Goal: Transaction & Acquisition: Purchase product/service

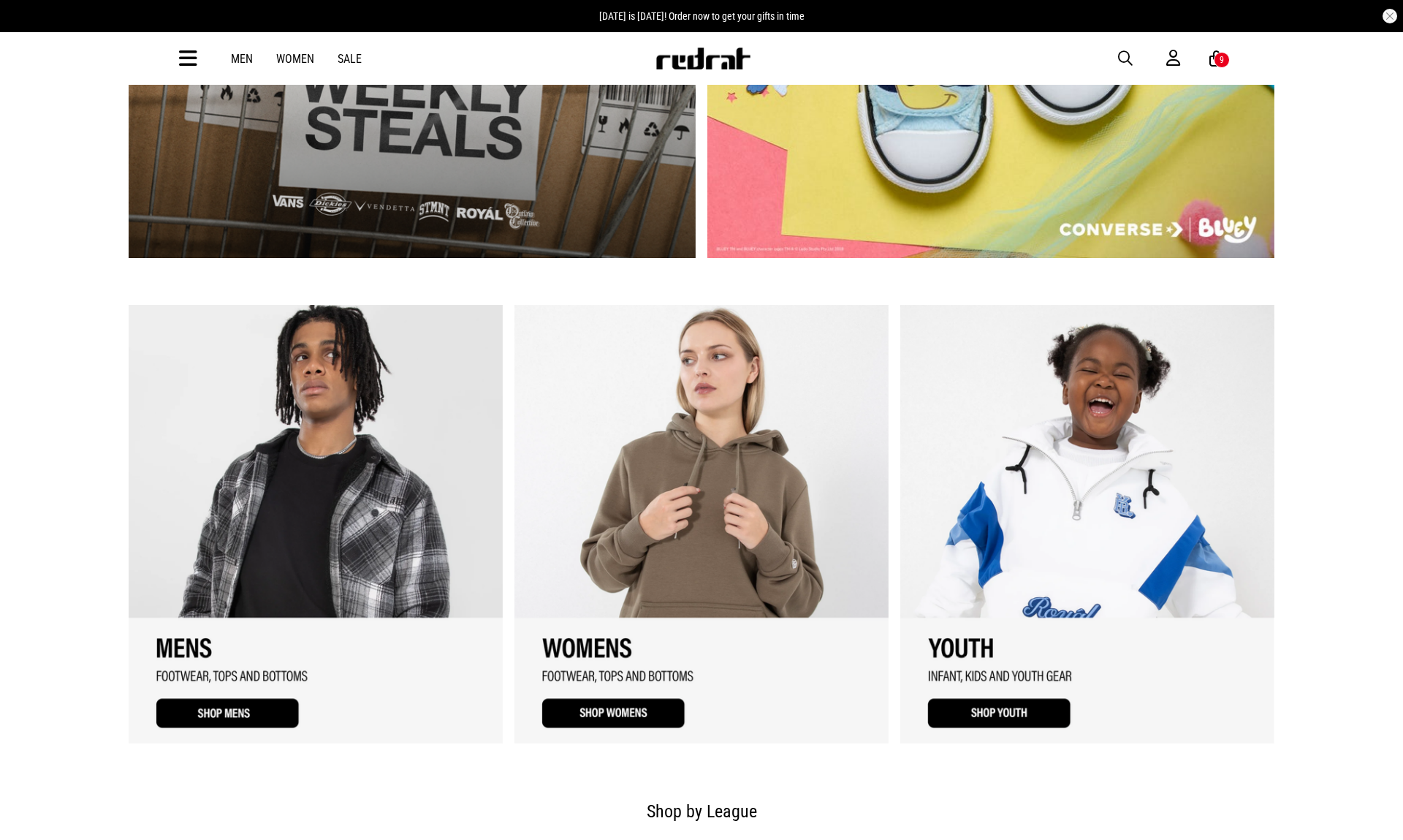
scroll to position [1009, 0]
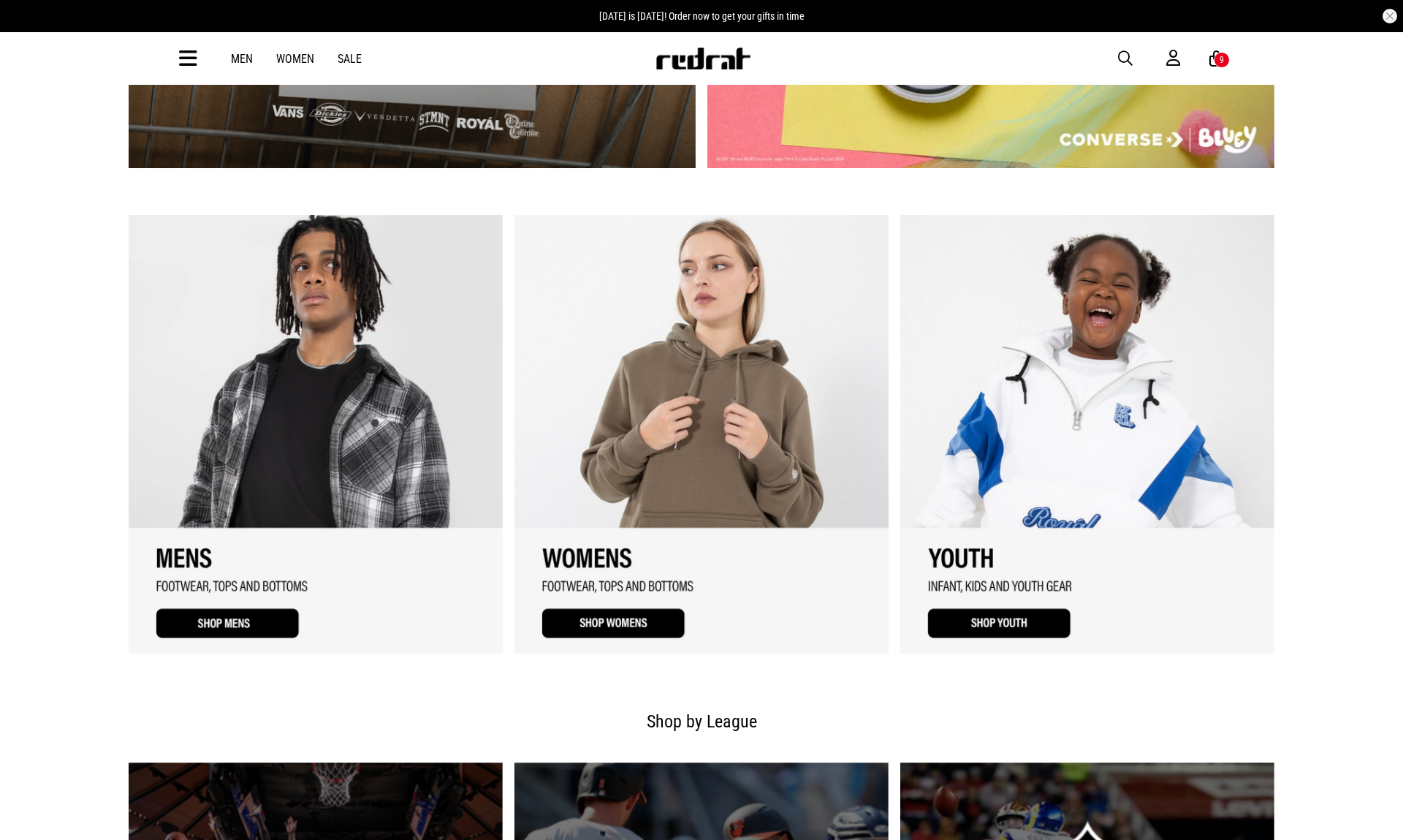
click at [277, 635] on link "1 / 3" at bounding box center [316, 433] width 374 height 438
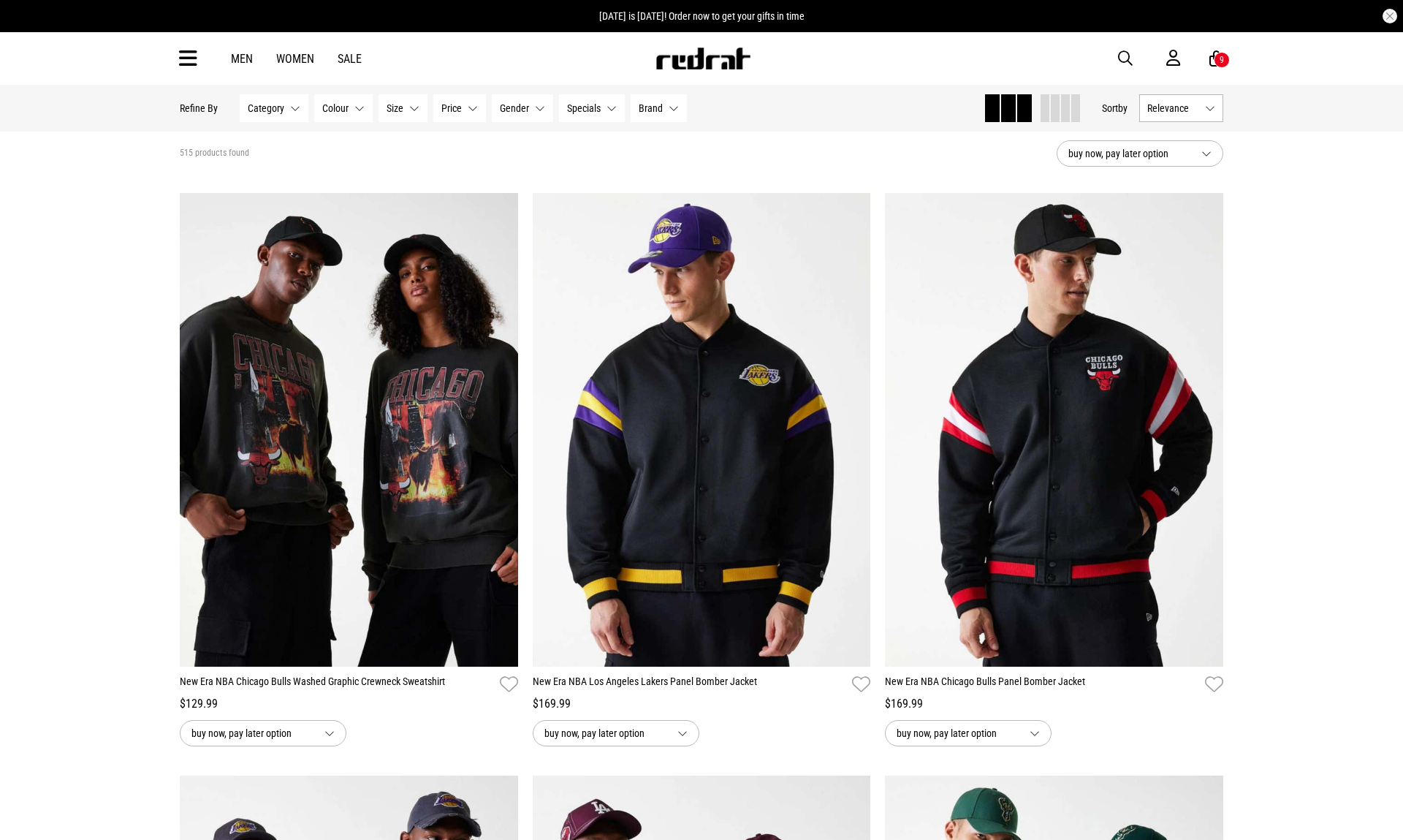
click at [284, 111] on button "Category None selected" at bounding box center [274, 108] width 68 height 28
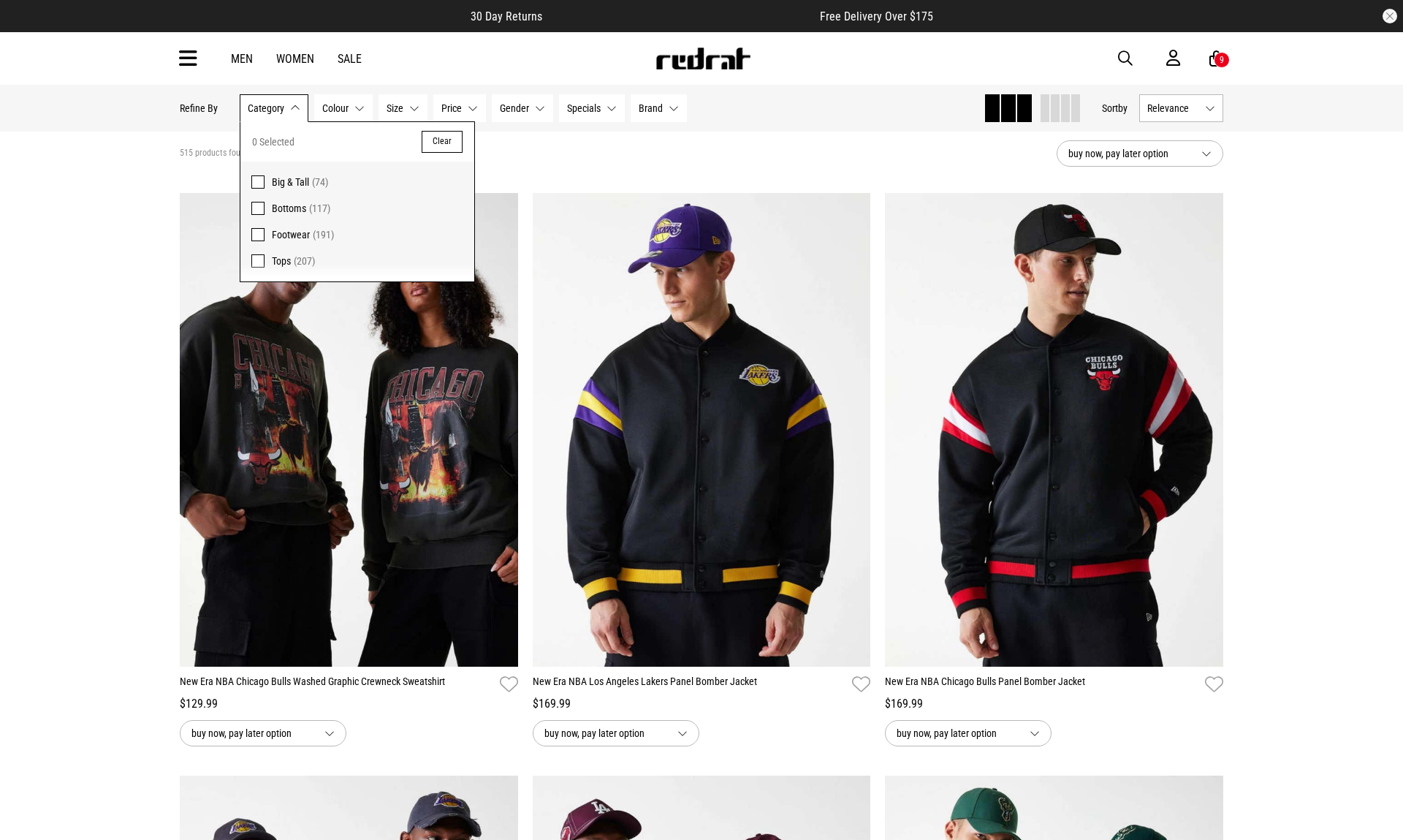
click at [291, 265] on span "Tops (207)" at bounding box center [367, 261] width 191 height 18
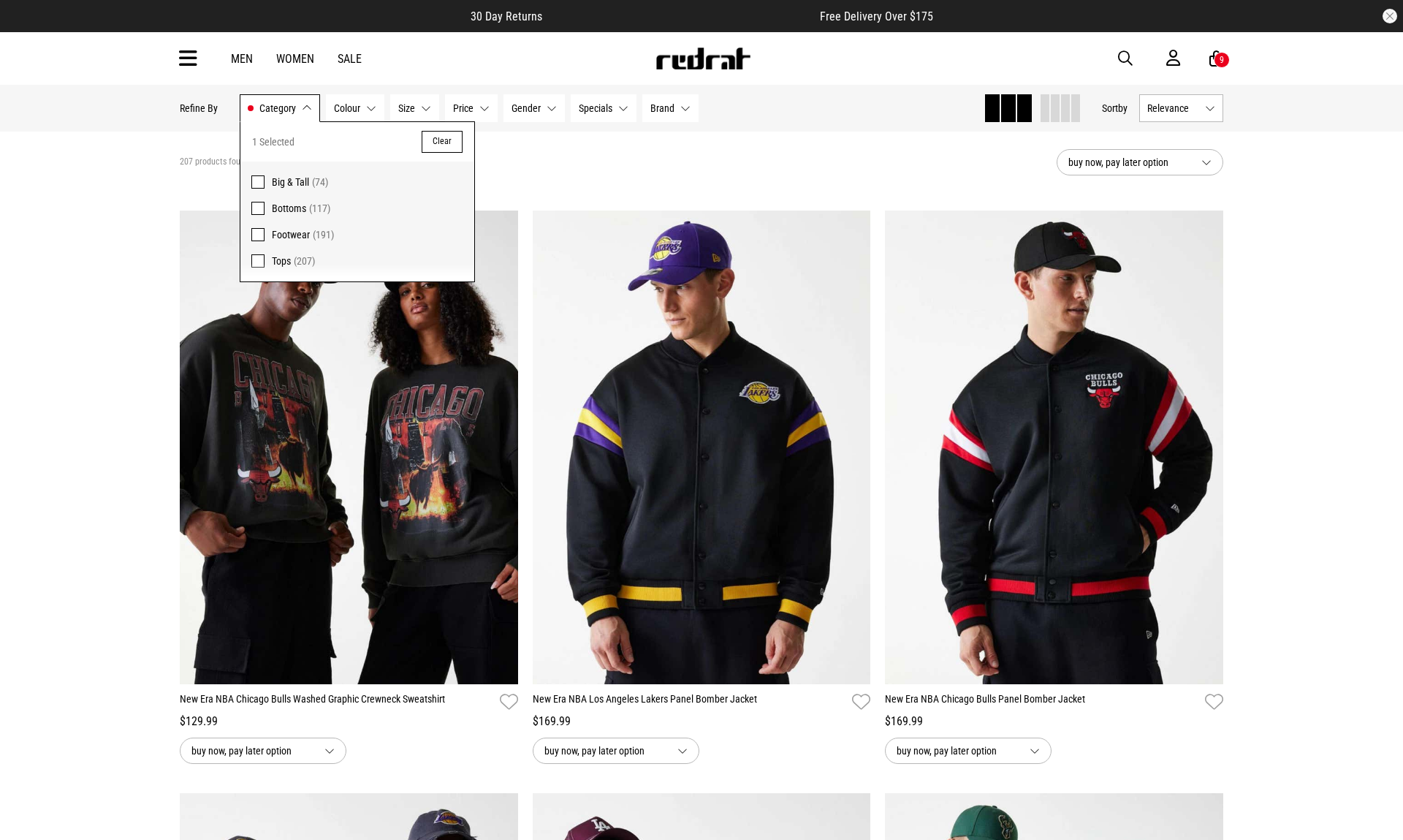
click at [356, 105] on span "Colour" at bounding box center [347, 109] width 27 height 12
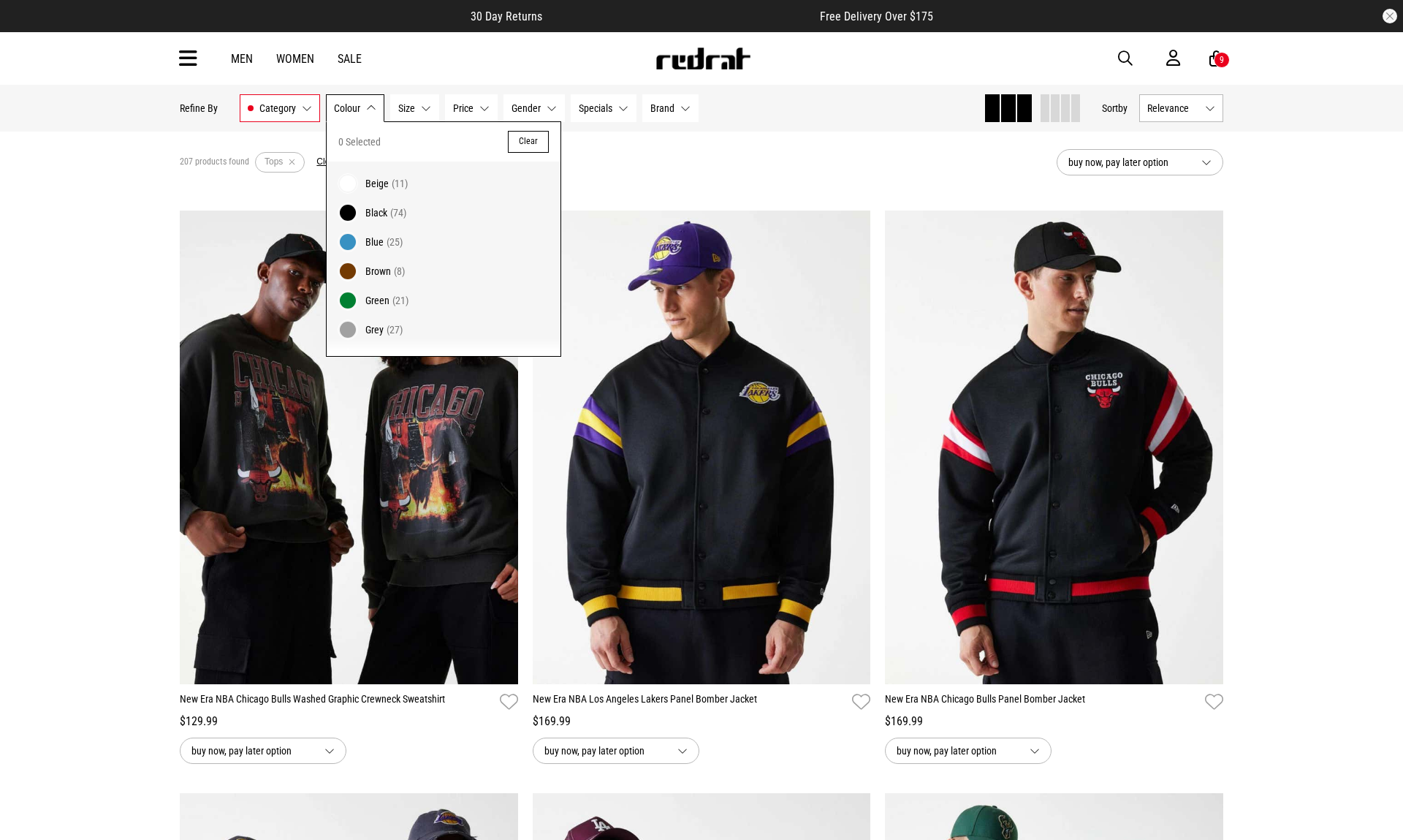
click at [371, 211] on span "Black" at bounding box center [377, 213] width 22 height 12
click at [426, 108] on button "Size None selected" at bounding box center [426, 108] width 49 height 28
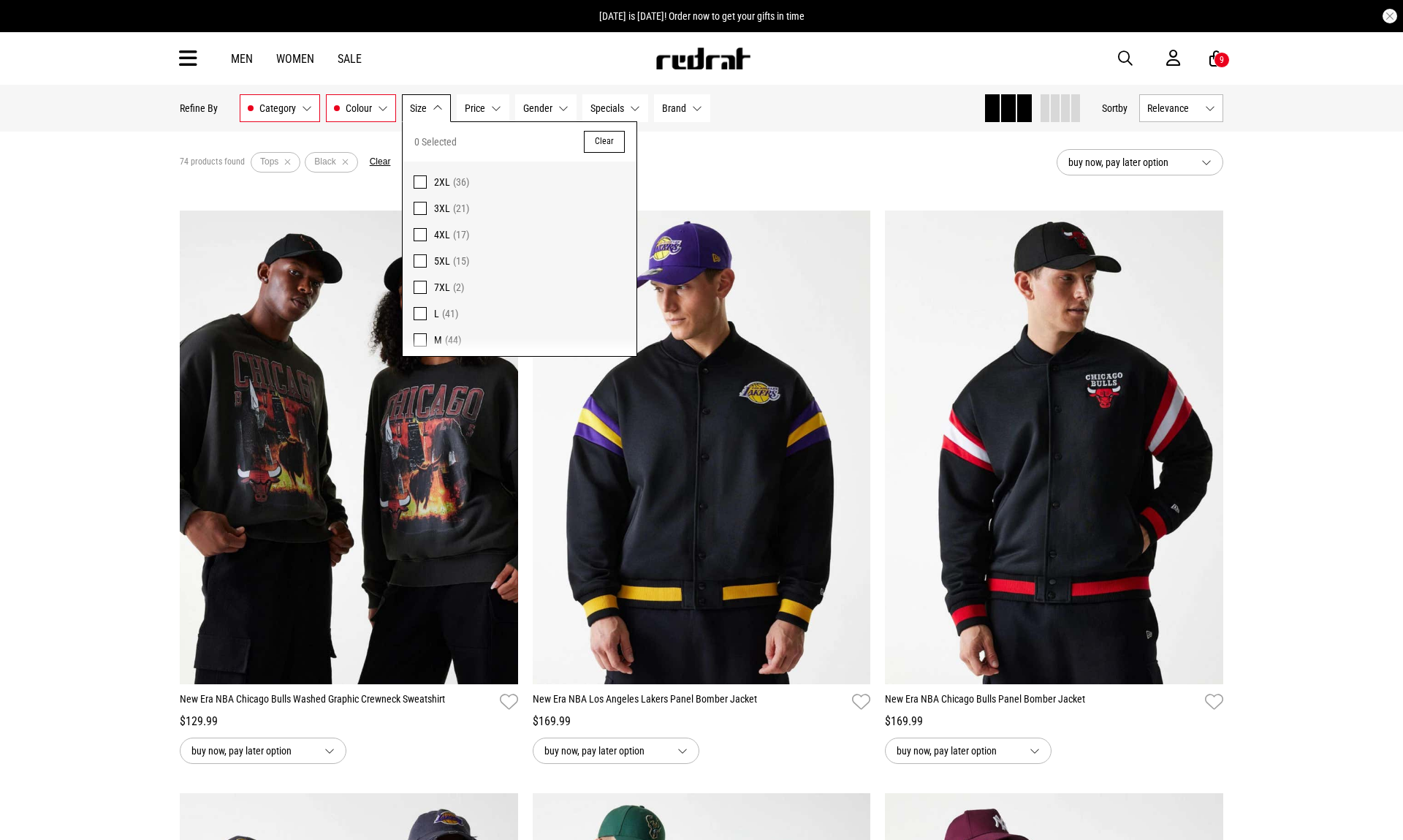
click at [420, 337] on span at bounding box center [420, 340] width 13 height 13
click at [421, 310] on span at bounding box center [420, 314] width 13 height 13
click at [506, 104] on button "Price None selected" at bounding box center [494, 108] width 53 height 28
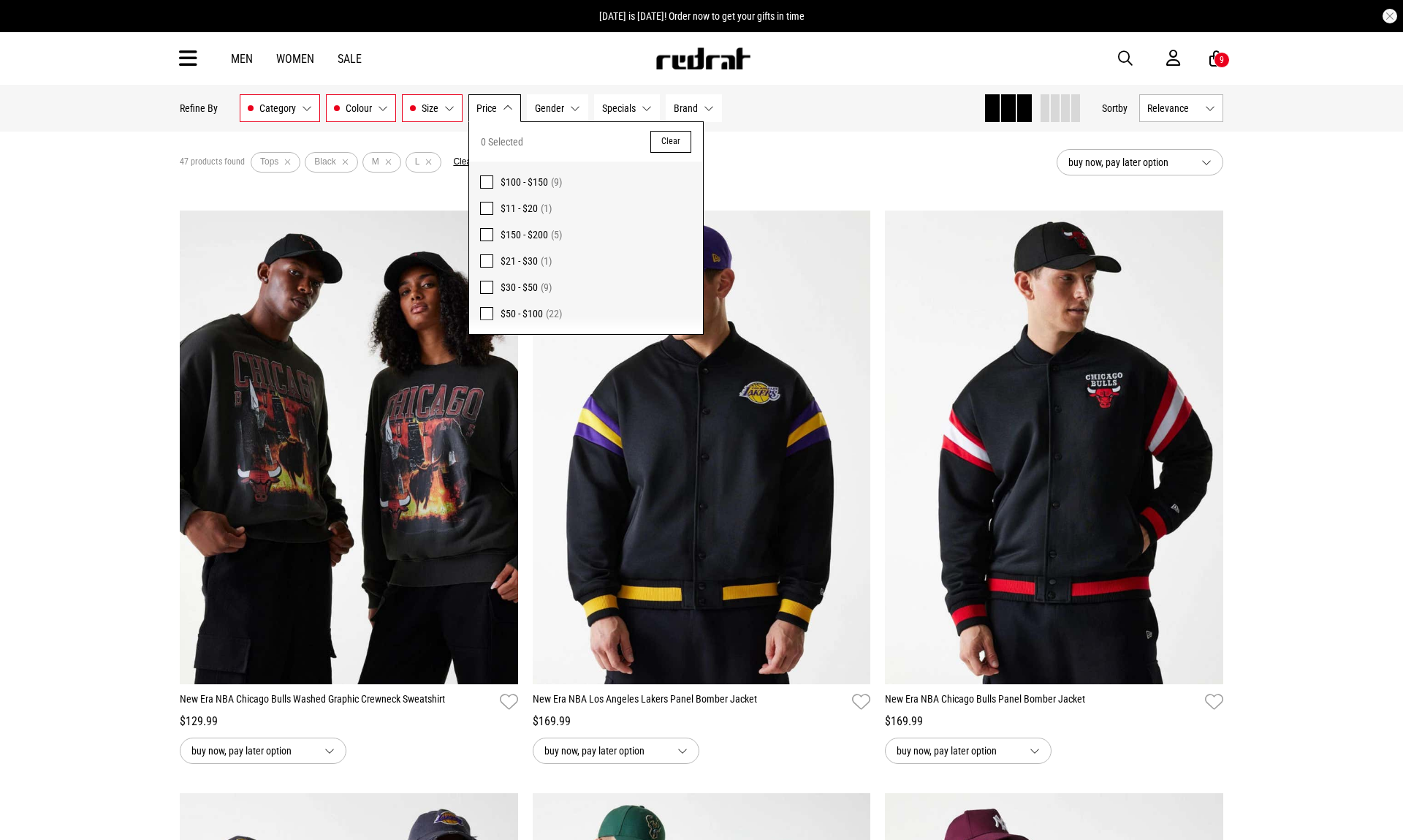
click at [541, 311] on span "$50 - $100" at bounding box center [522, 313] width 43 height 12
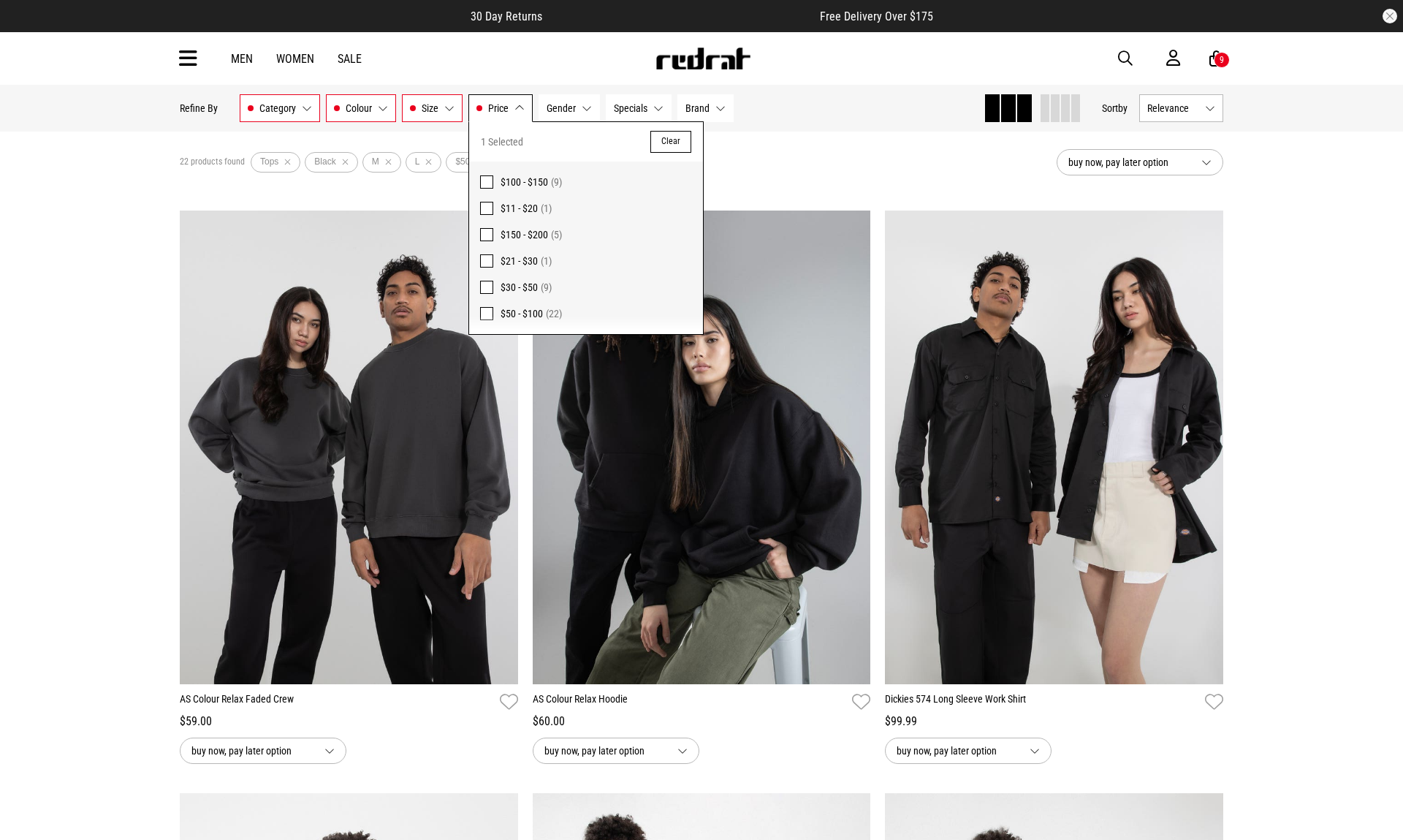
click at [557, 110] on span "Gender" at bounding box center [561, 109] width 29 height 12
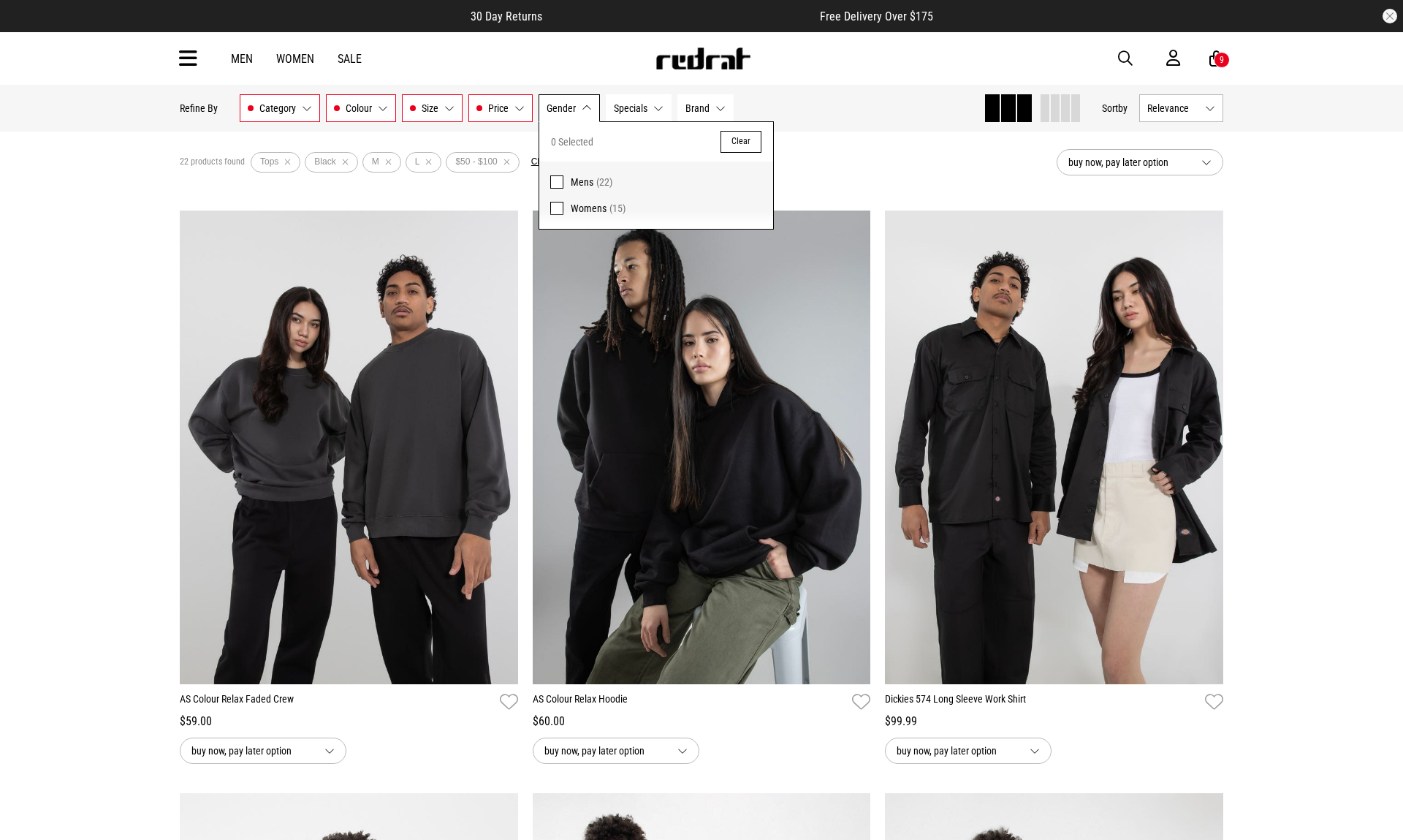
click at [575, 179] on span "Mens" at bounding box center [582, 182] width 23 height 12
click at [638, 109] on span "Specials" at bounding box center [642, 109] width 33 height 12
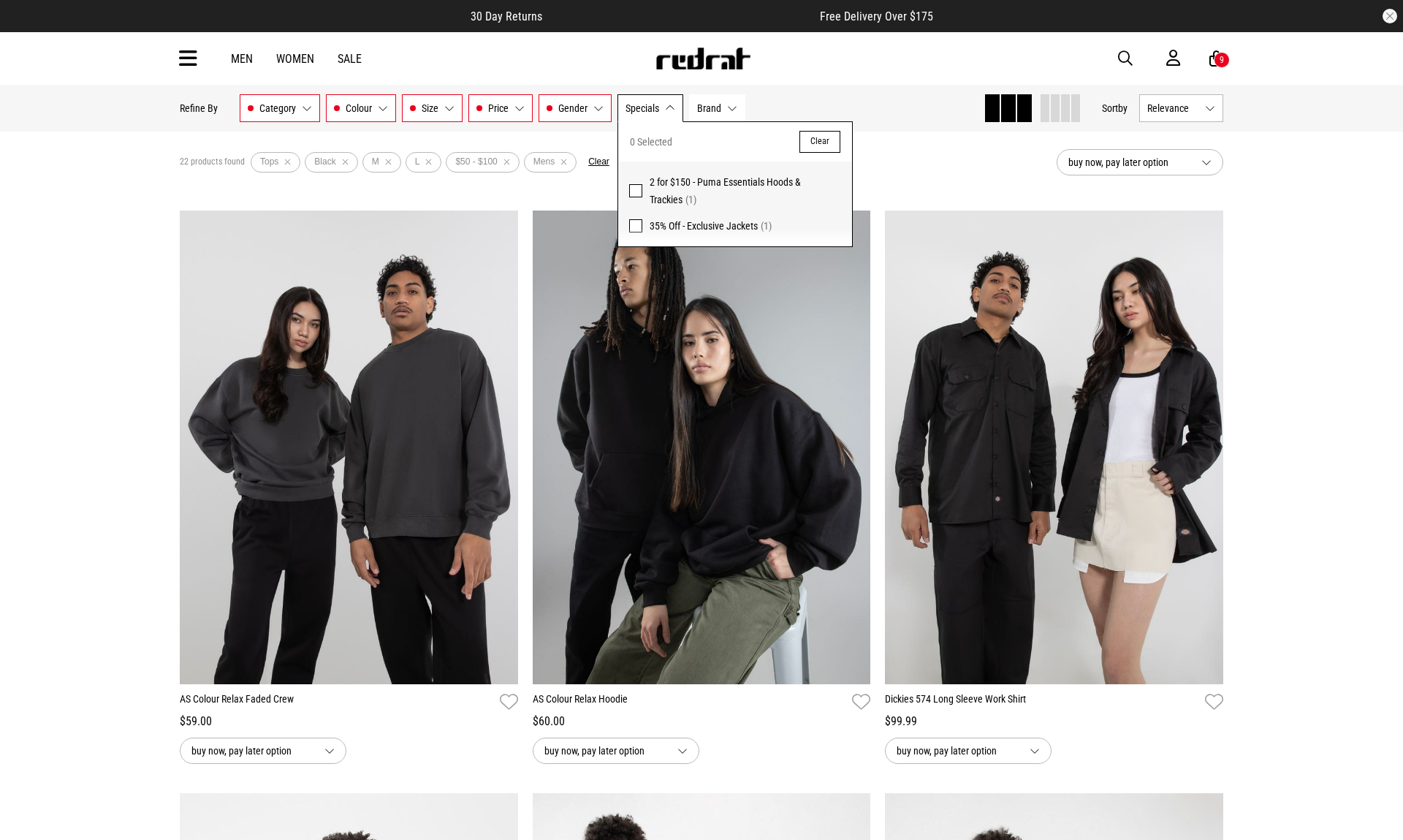
click at [710, 104] on span "Brand" at bounding box center [709, 109] width 24 height 12
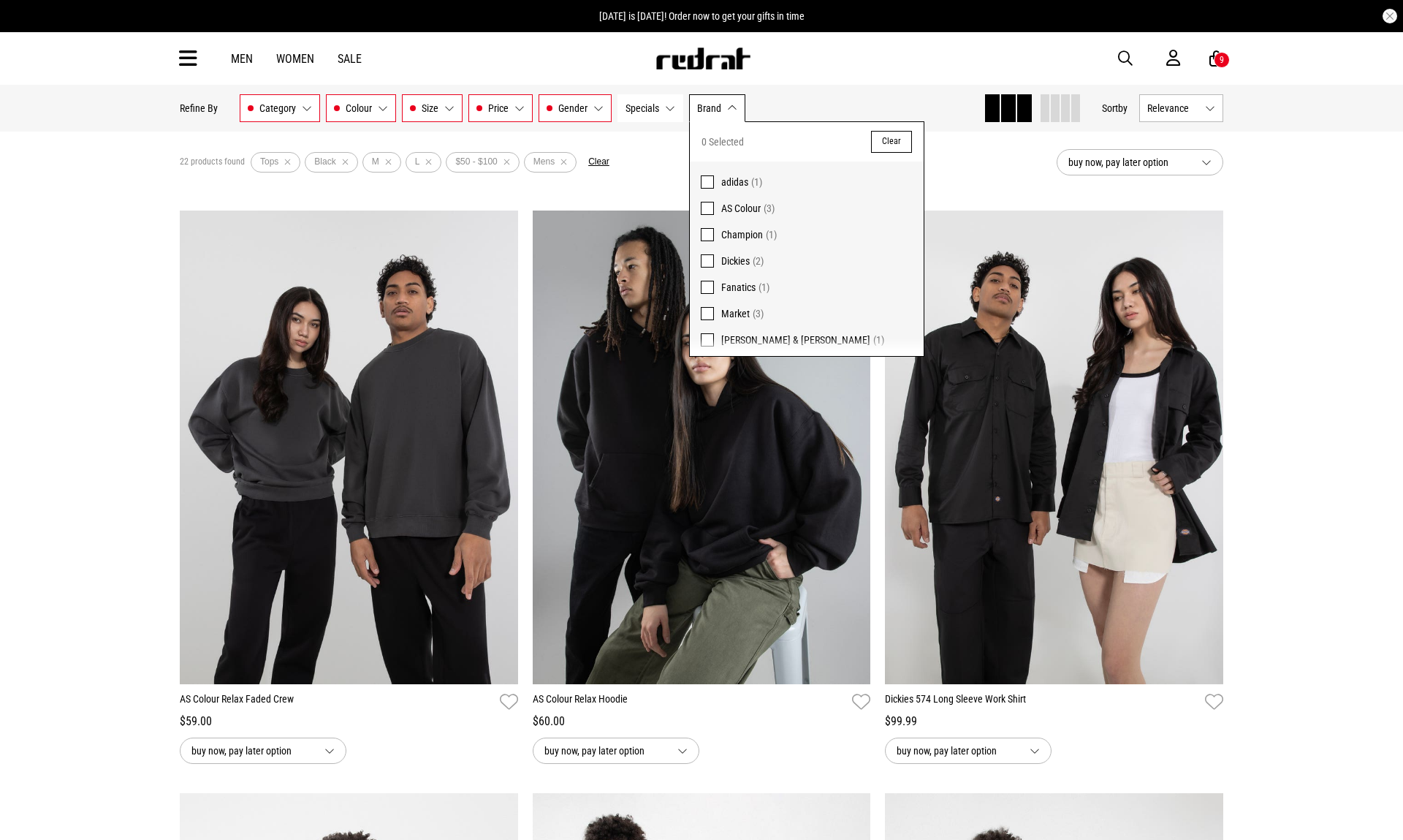
click at [718, 112] on span "Brand" at bounding box center [709, 109] width 24 height 12
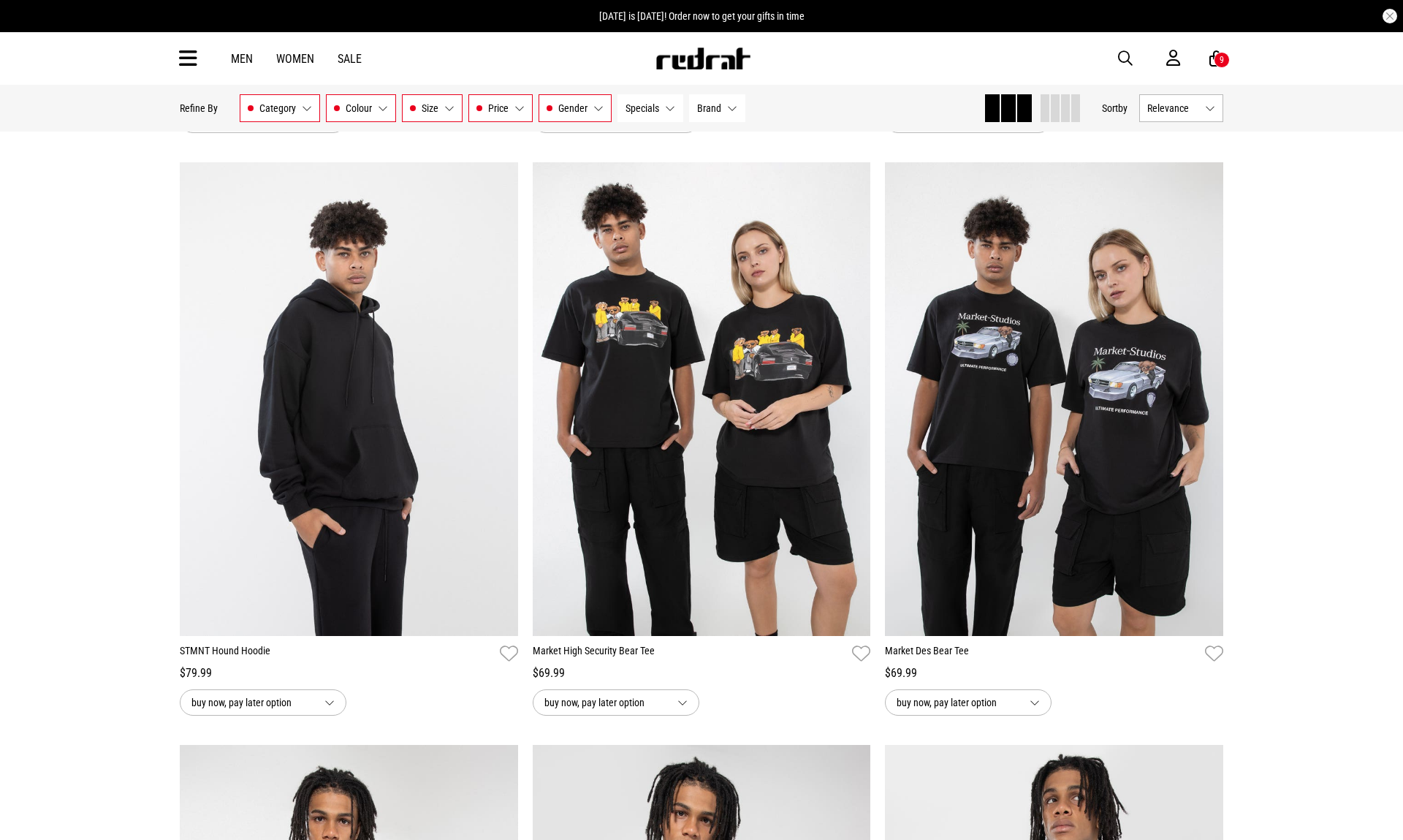
scroll to position [697, 0]
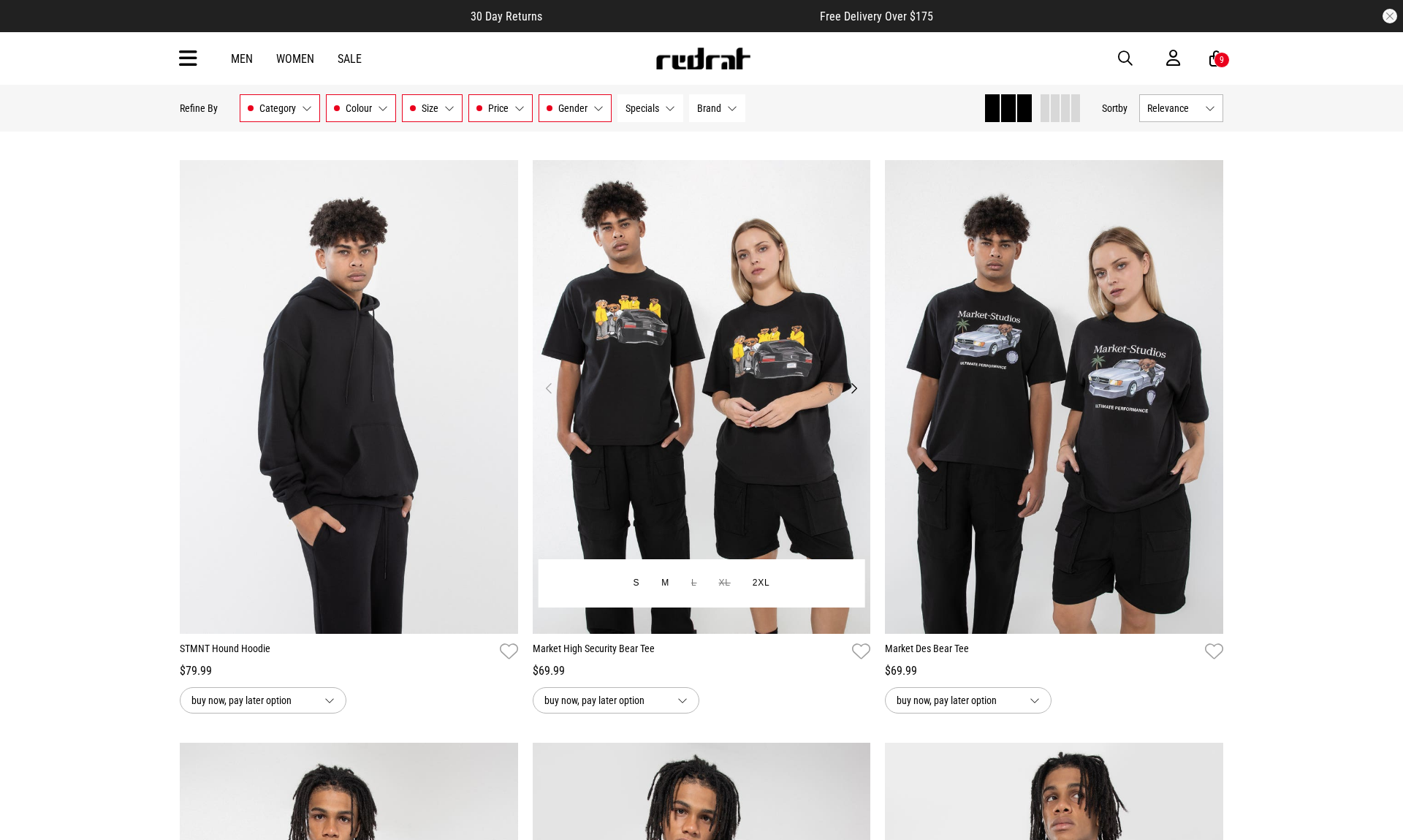
click at [744, 434] on img at bounding box center [702, 397] width 338 height 473
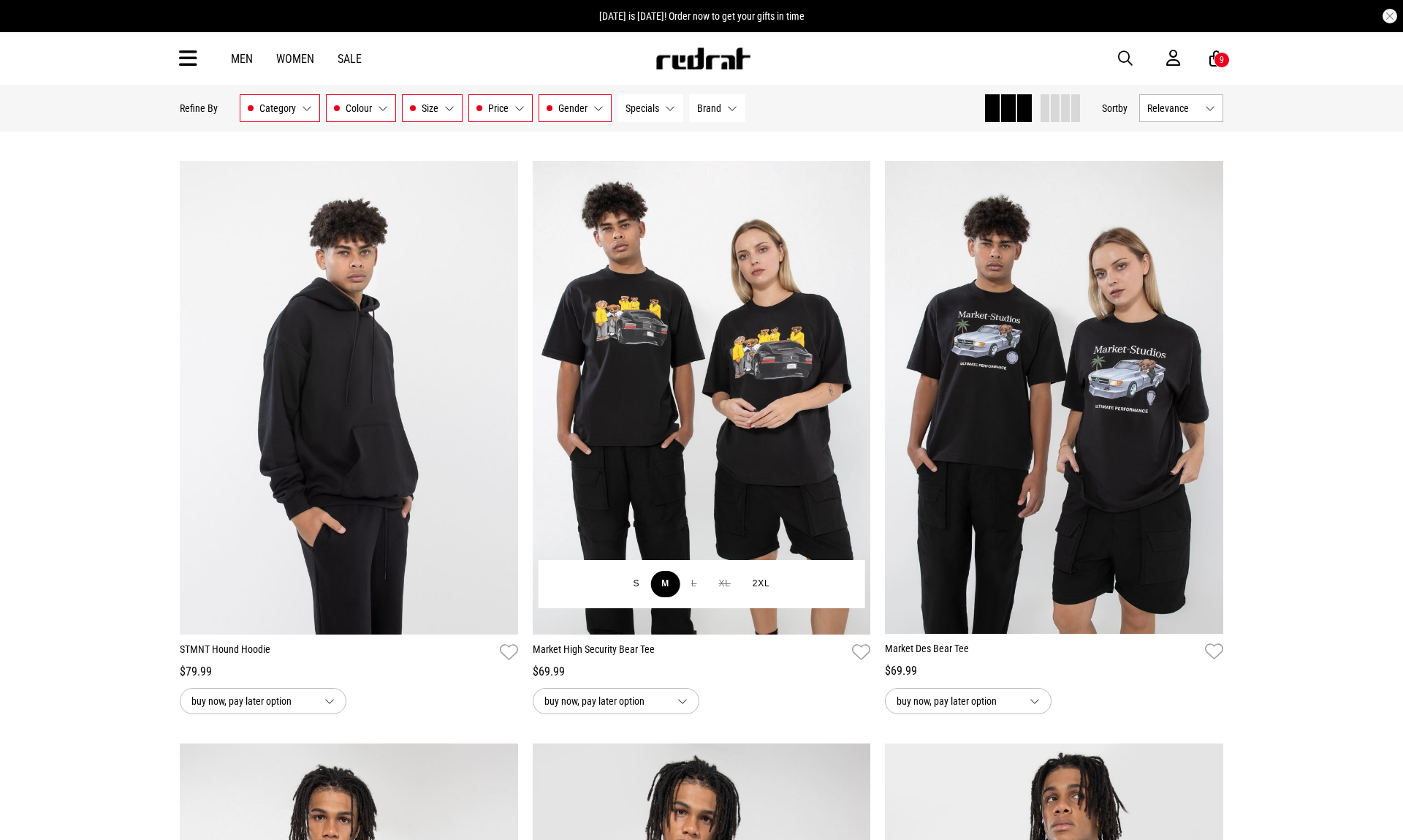
click at [666, 583] on button "M" at bounding box center [666, 584] width 30 height 27
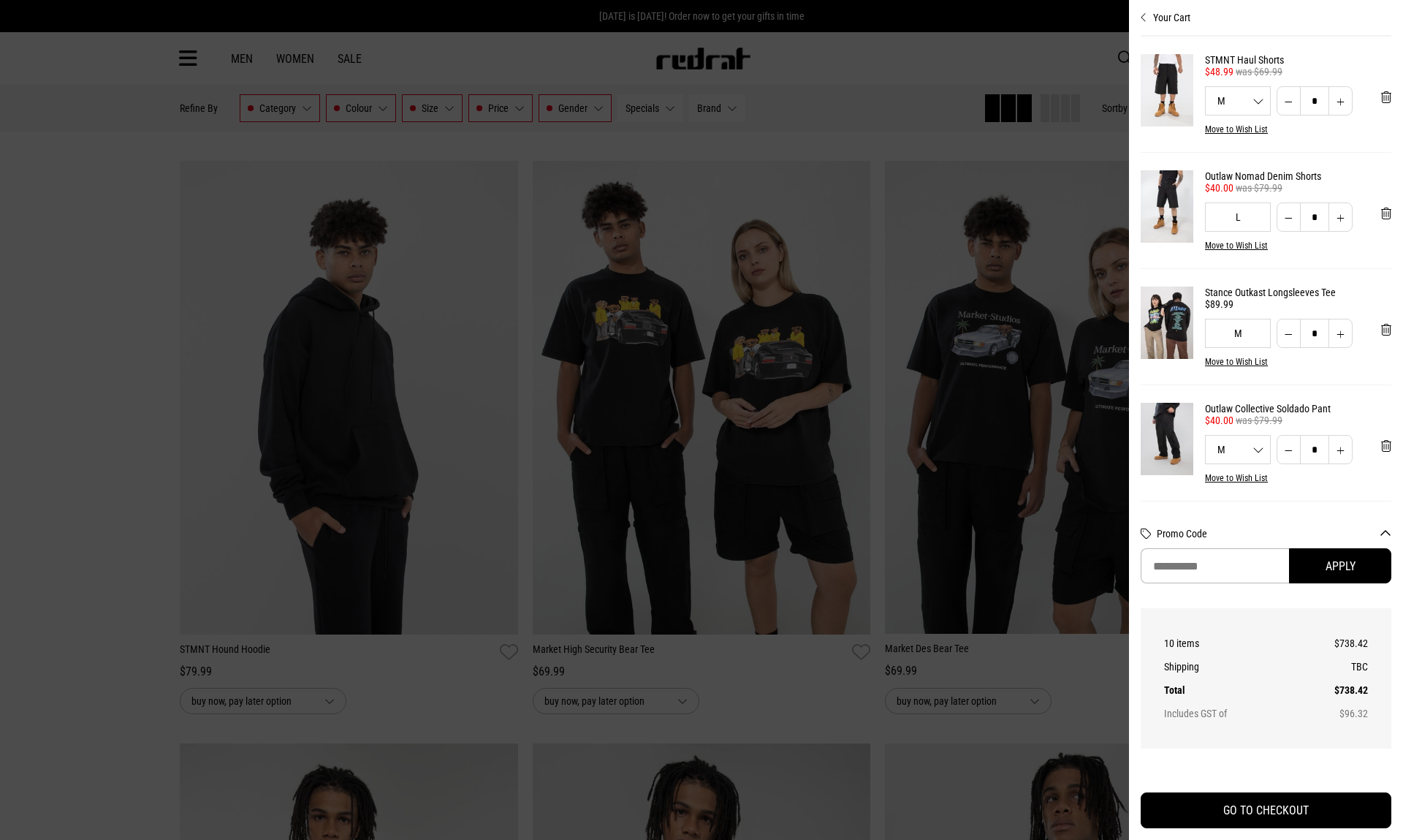
click at [901, 471] on div at bounding box center [702, 420] width 1403 height 840
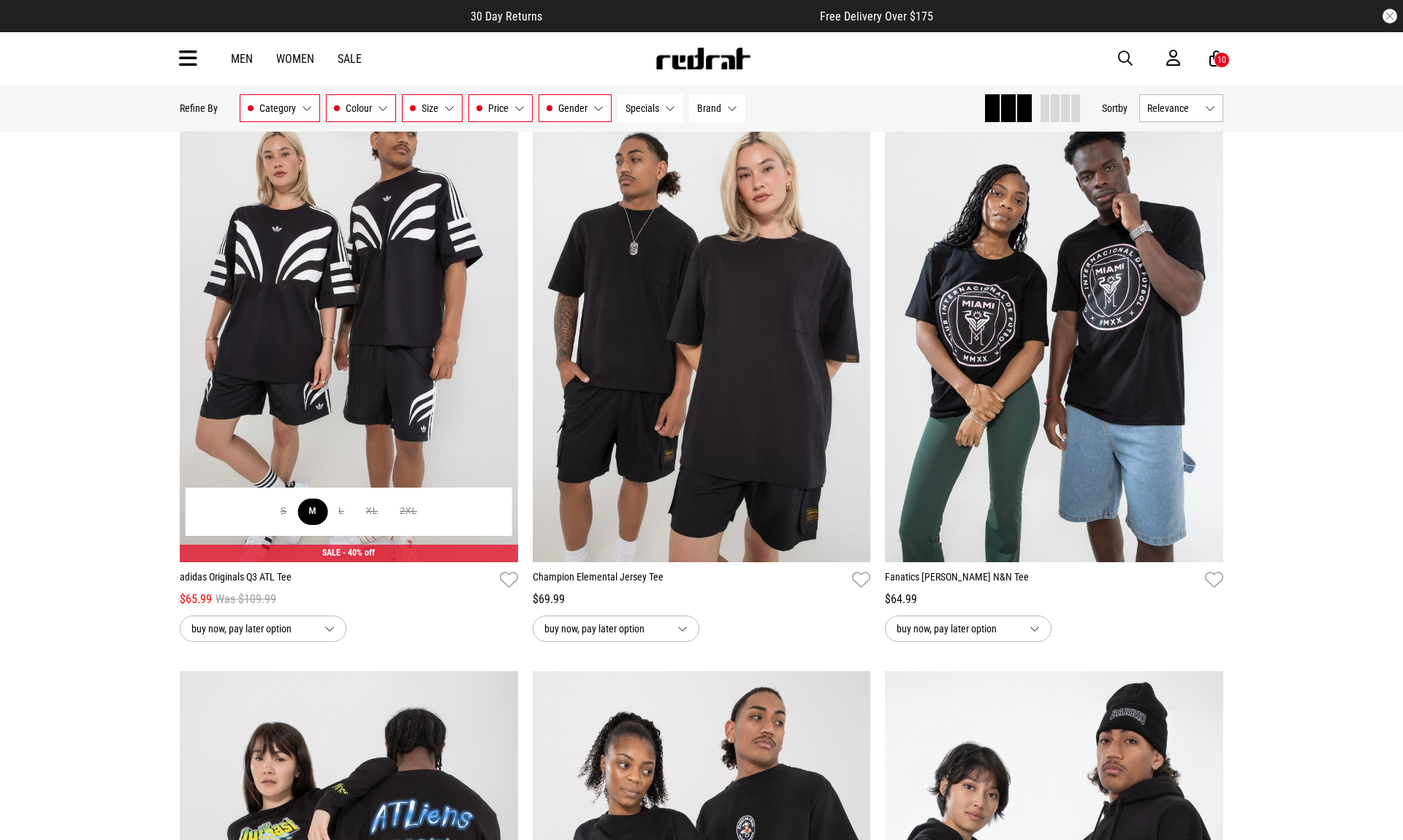
scroll to position [2517, 0]
click at [318, 516] on button "M" at bounding box center [313, 511] width 30 height 27
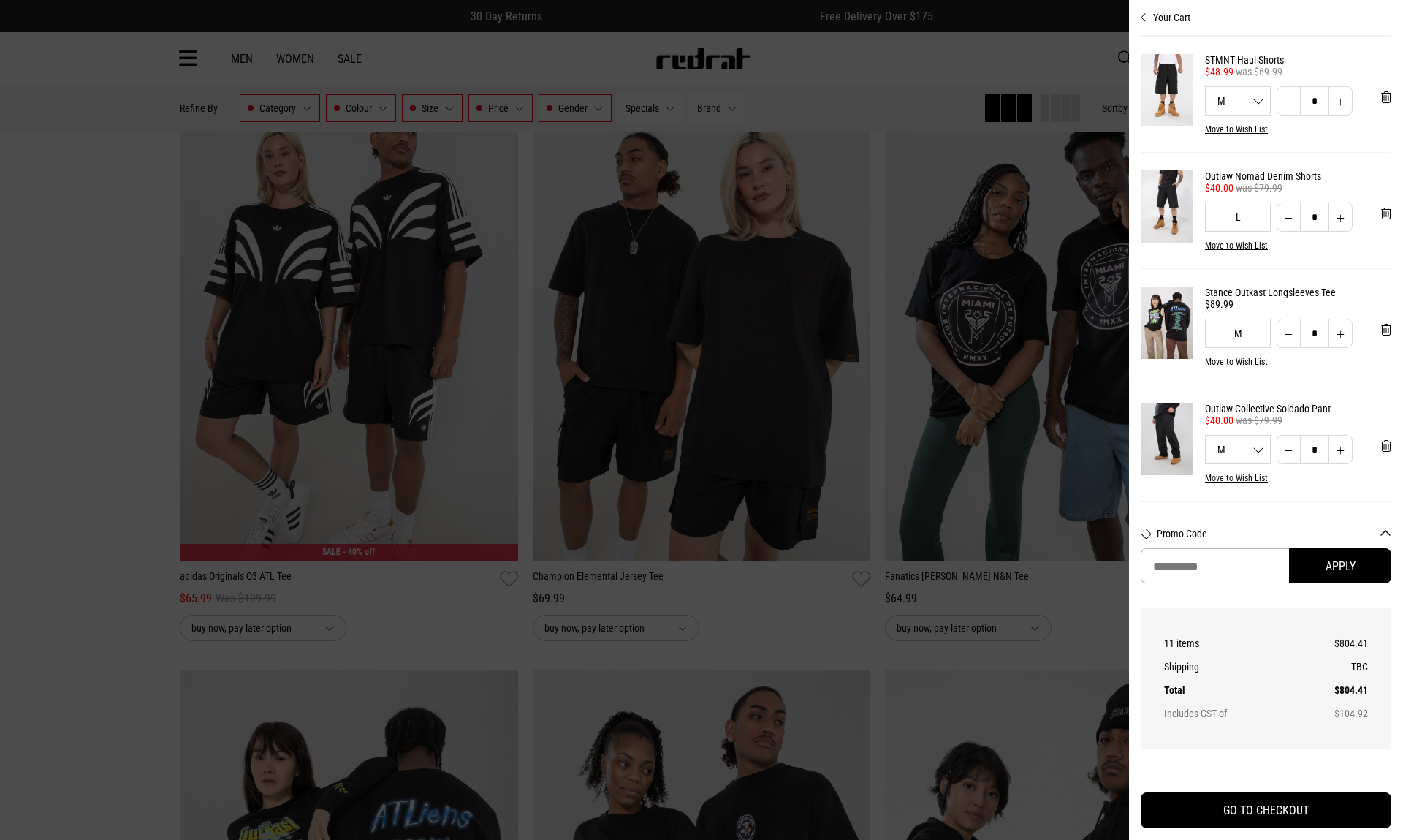
click at [363, 567] on div at bounding box center [702, 420] width 1403 height 840
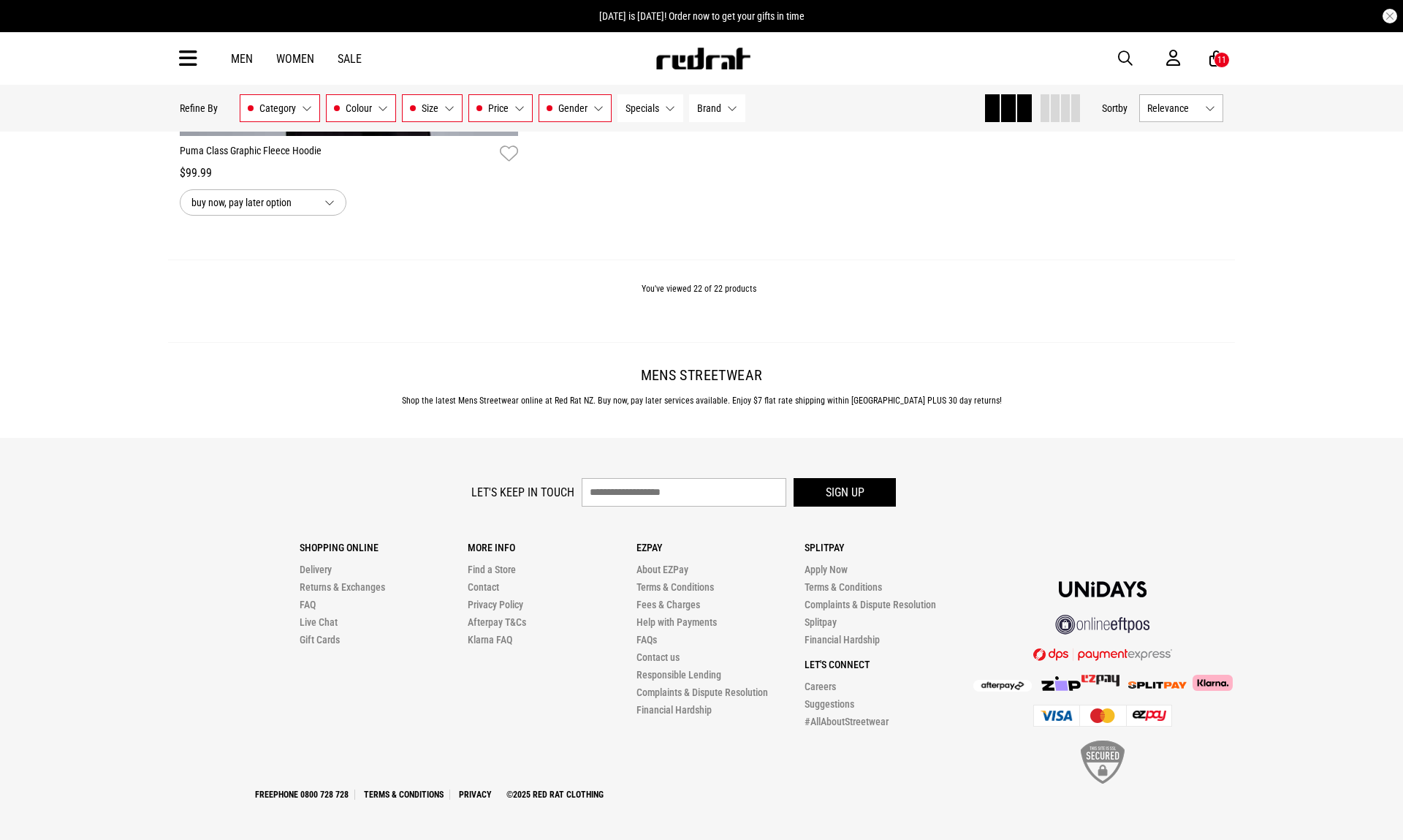
scroll to position [4690, 0]
click at [193, 53] on icon at bounding box center [188, 58] width 18 height 24
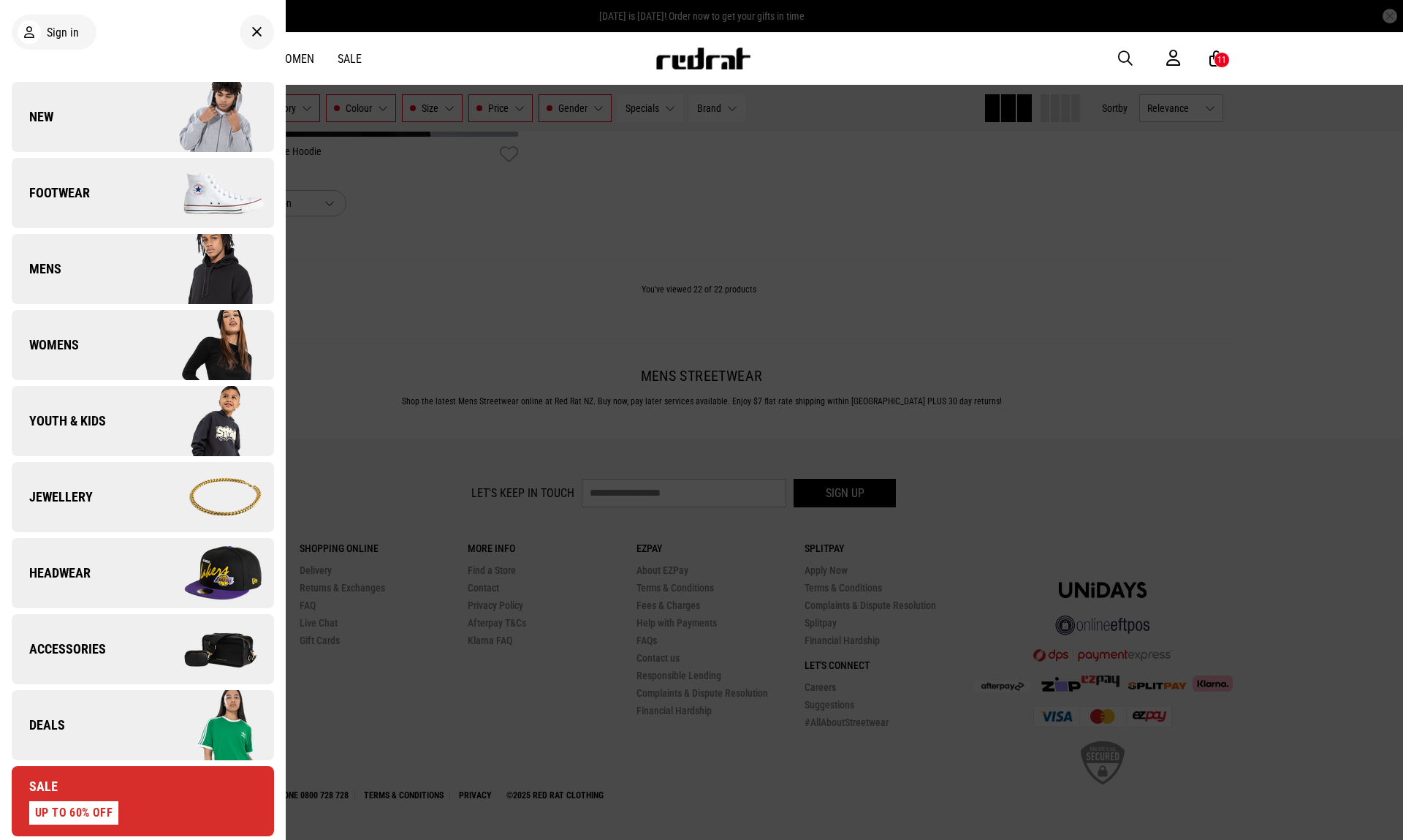
click at [160, 203] on img at bounding box center [208, 193] width 131 height 73
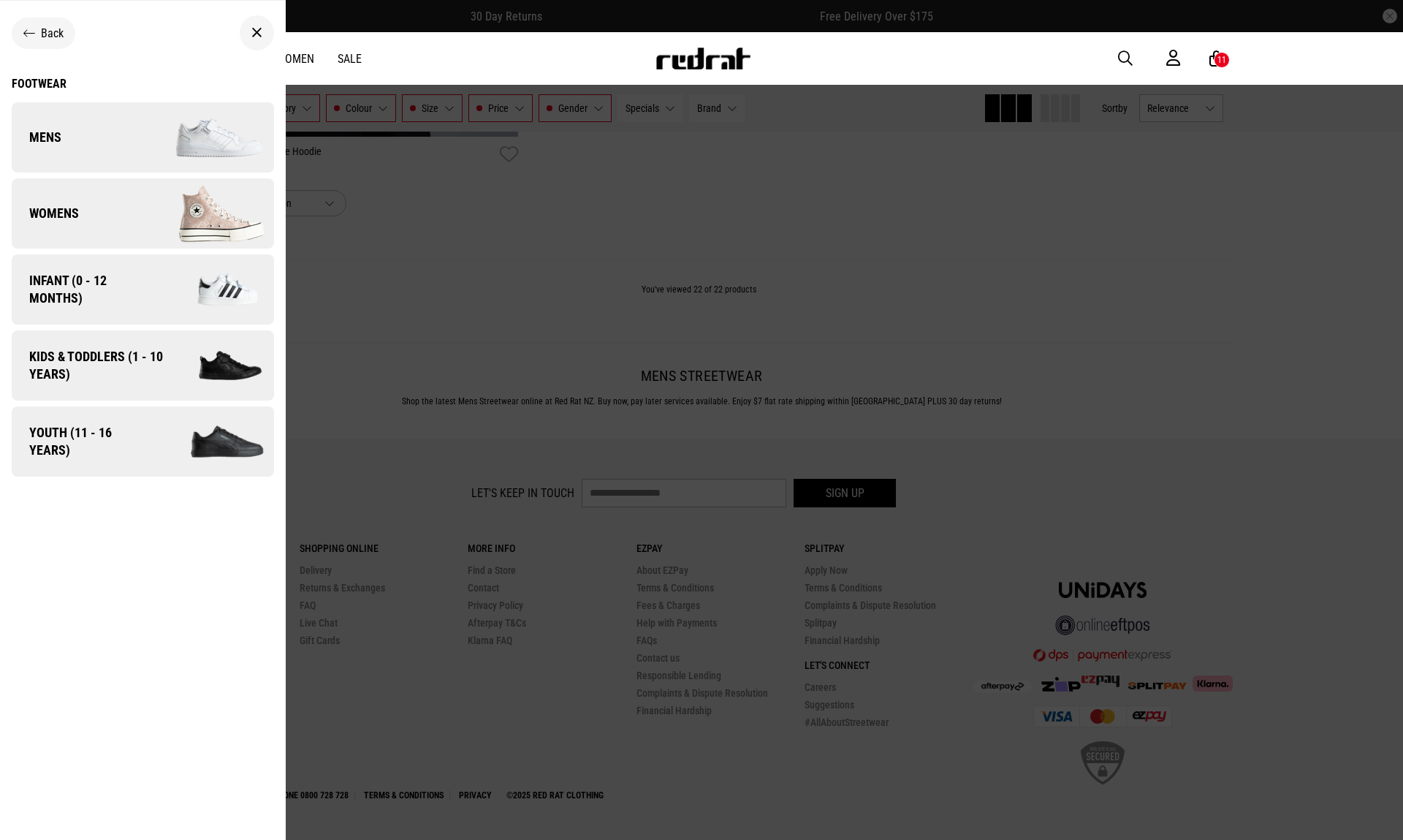
click at [109, 160] on link "Mens" at bounding box center [143, 138] width 262 height 70
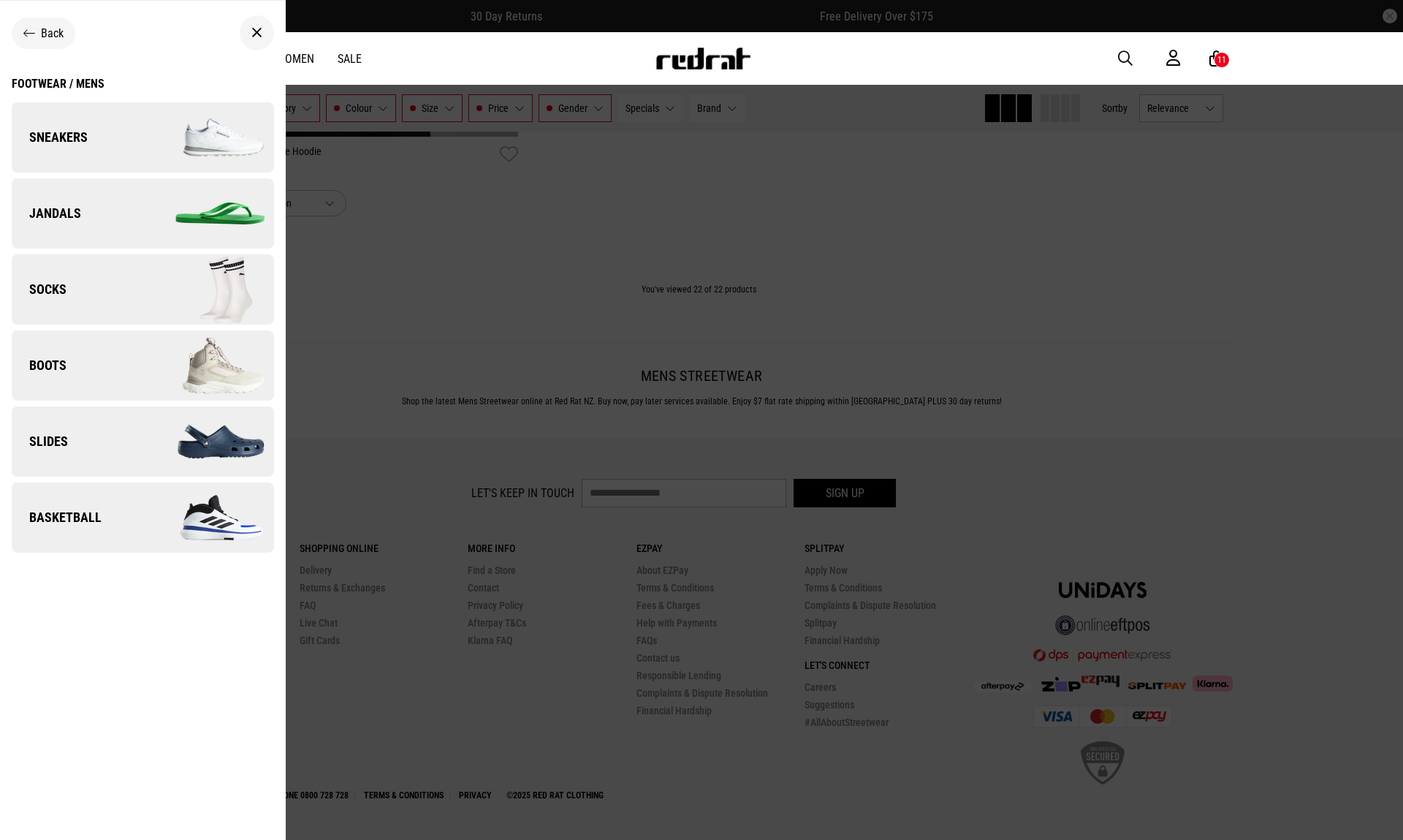
click at [132, 149] on link "Sneakers" at bounding box center [143, 138] width 262 height 70
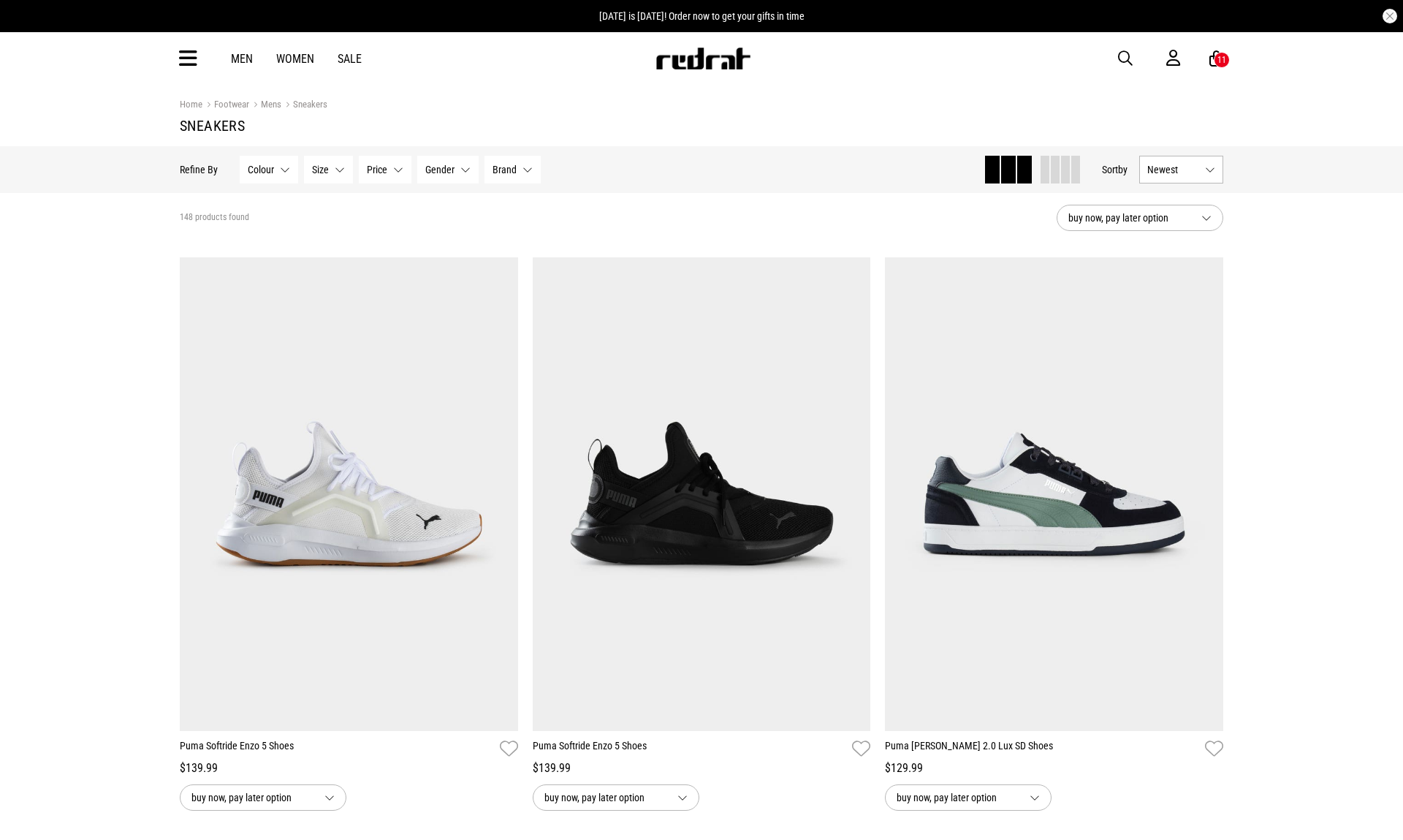
click at [509, 164] on span "Brand" at bounding box center [504, 170] width 24 height 12
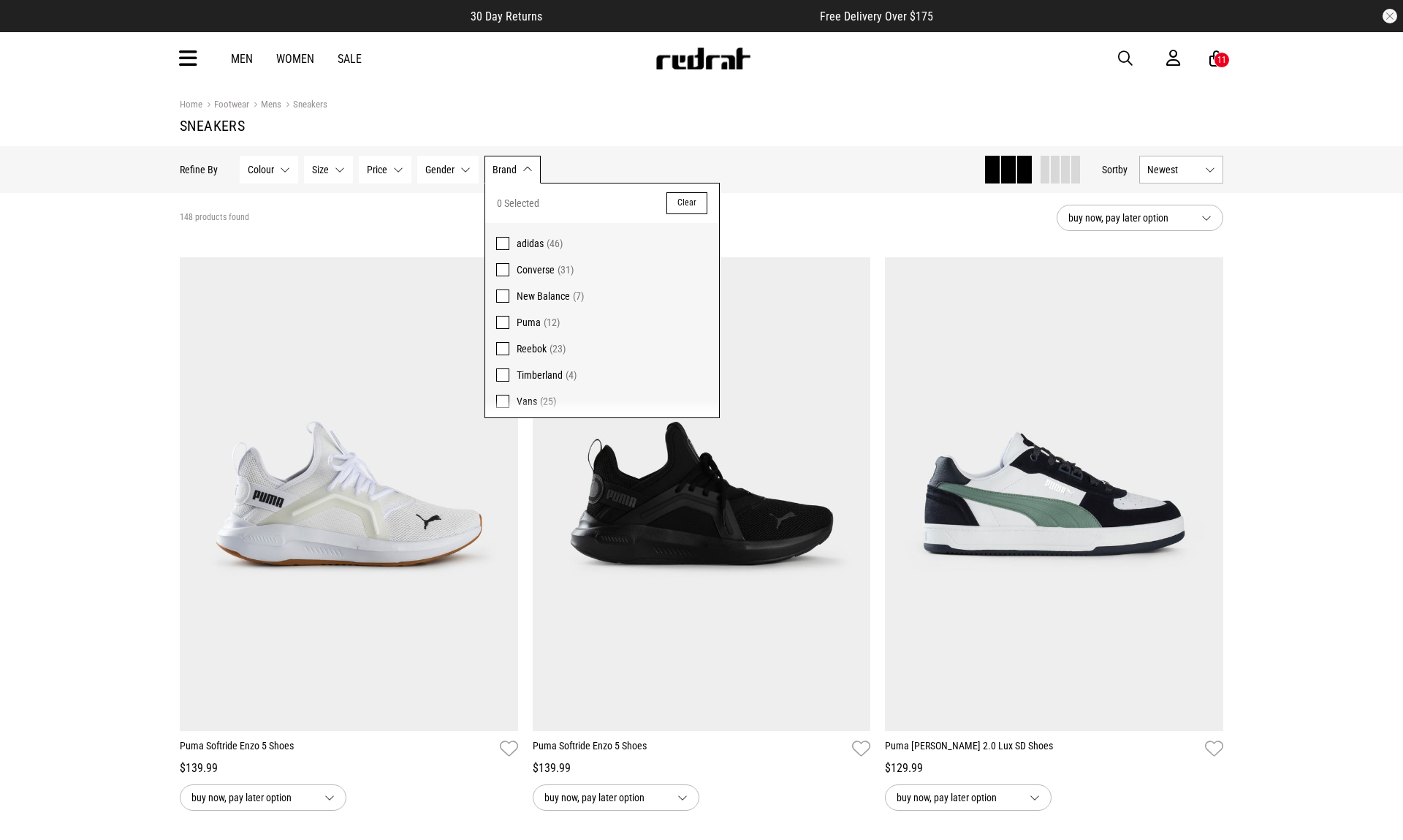
click at [524, 375] on span "Timberland" at bounding box center [539, 375] width 46 height 12
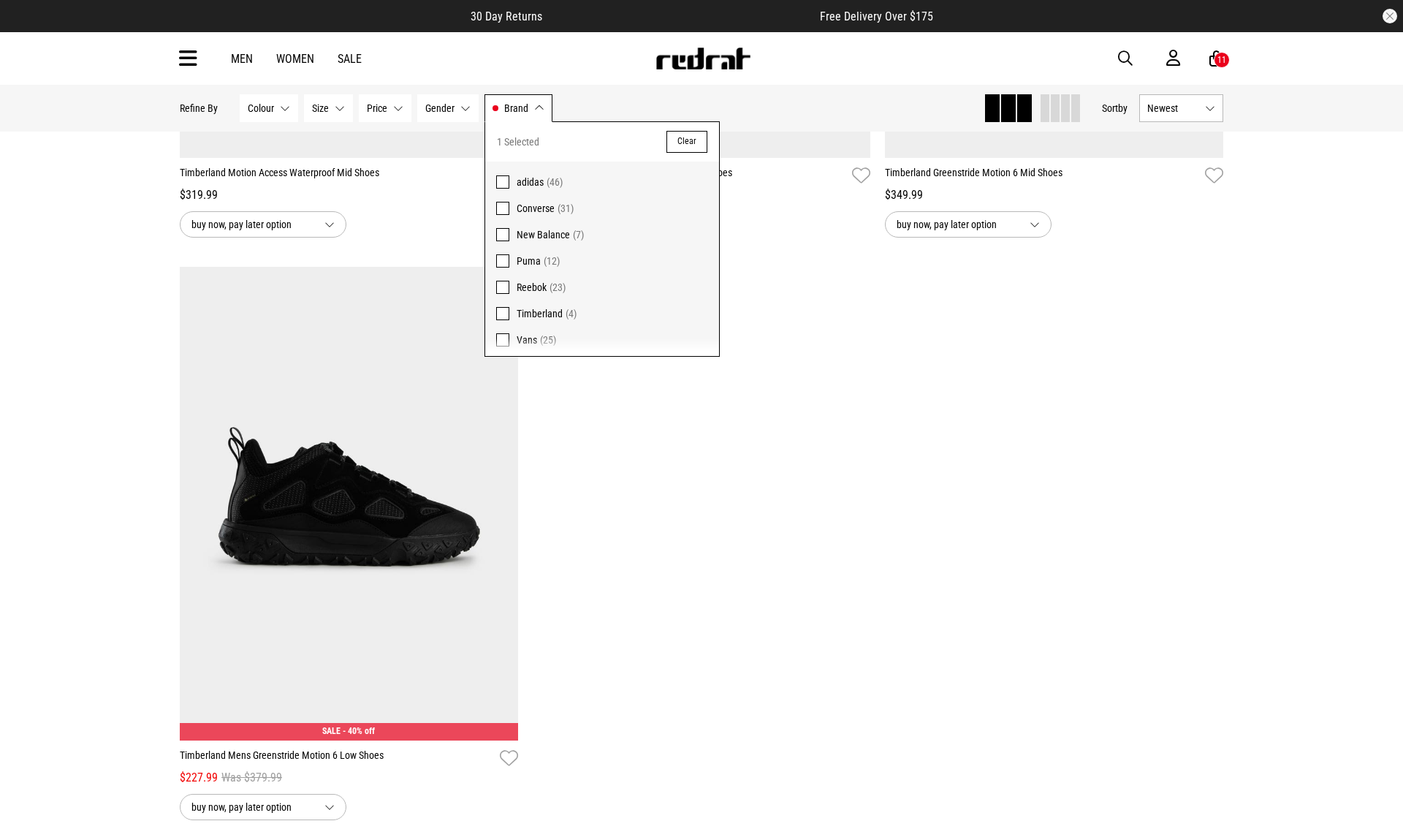
scroll to position [586, 0]
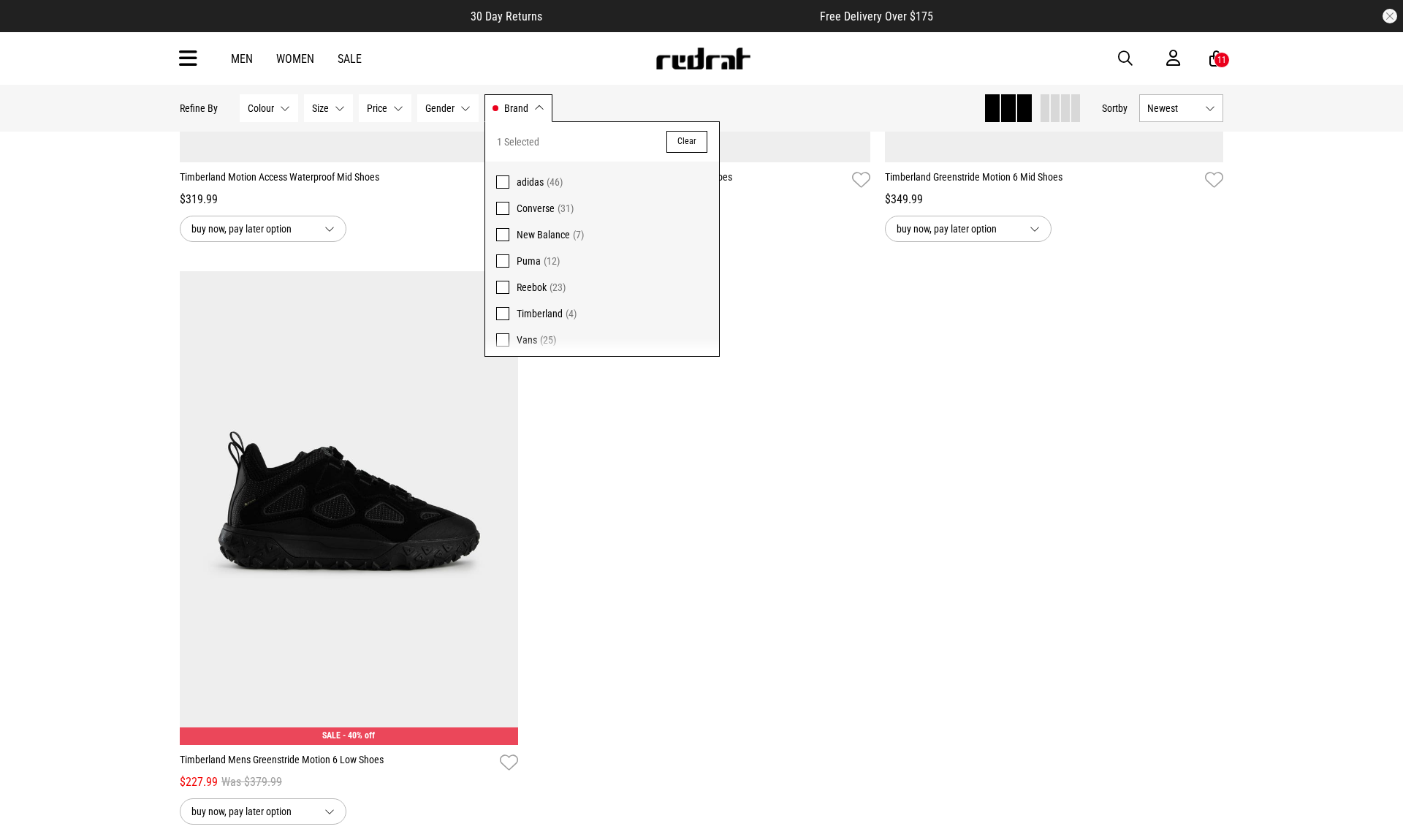
click at [1217, 62] on div "11" at bounding box center [1222, 59] width 16 height 16
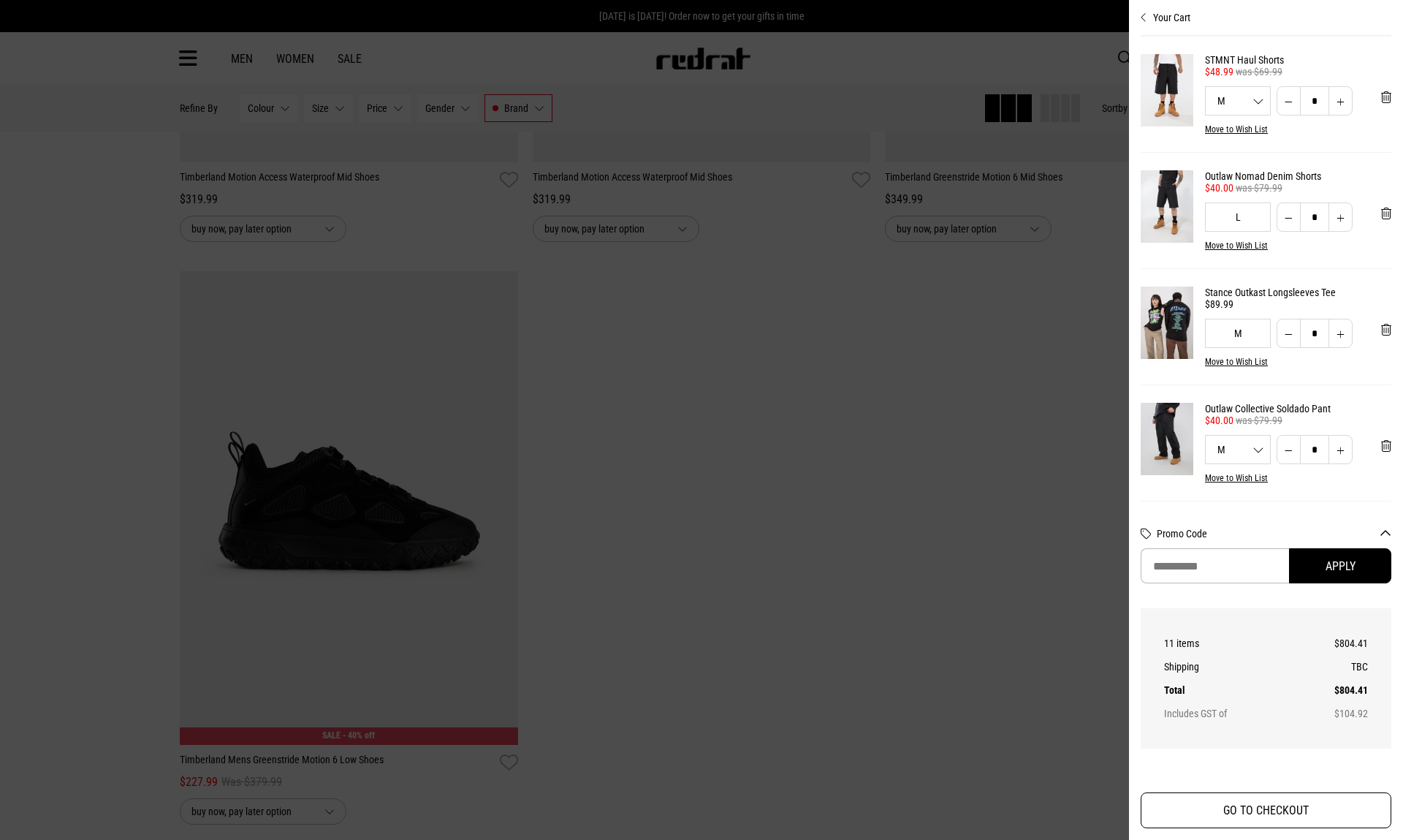
click at [1285, 822] on button "GO TO CHECKOUT" at bounding box center [1266, 810] width 251 height 36
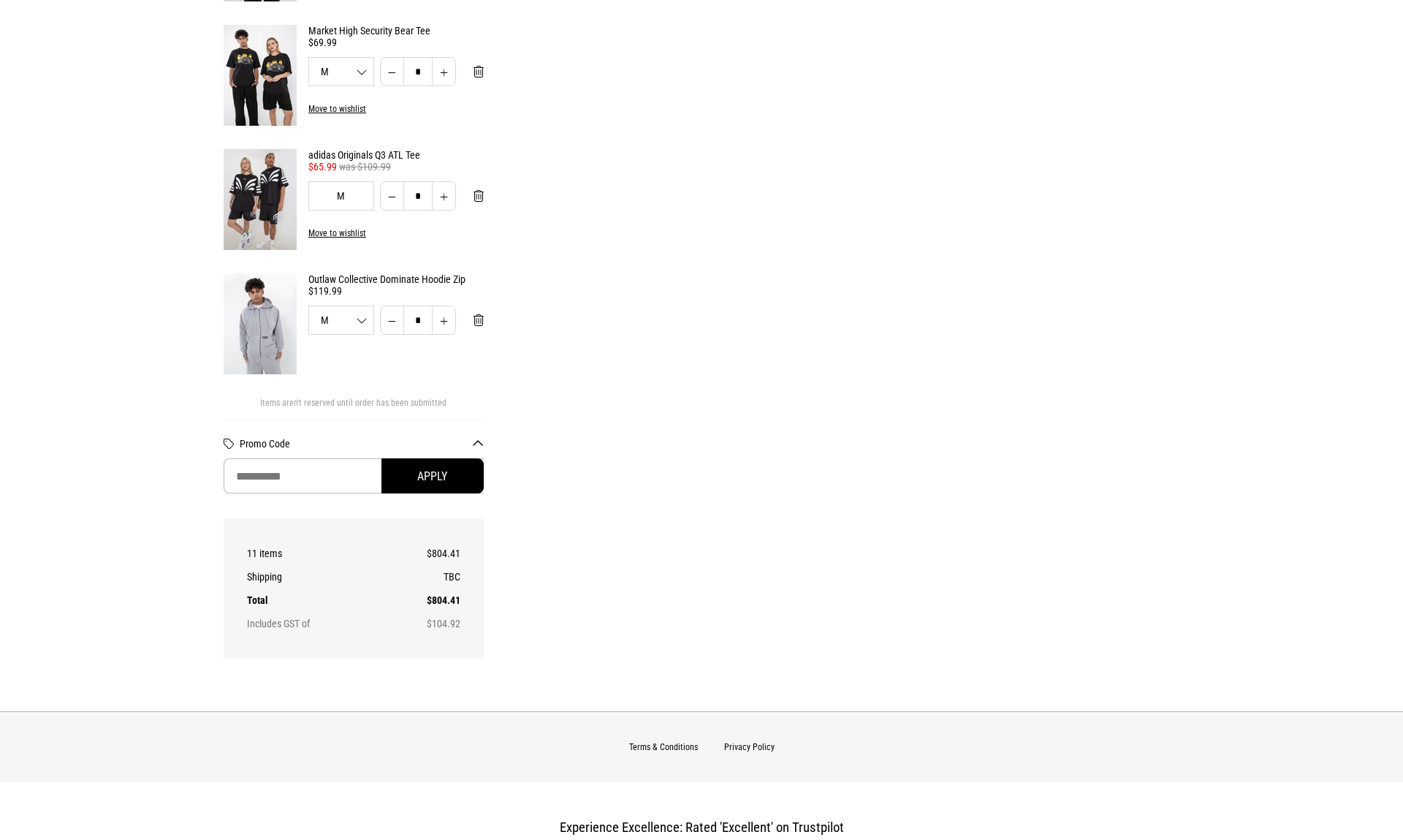
scroll to position [1166, 0]
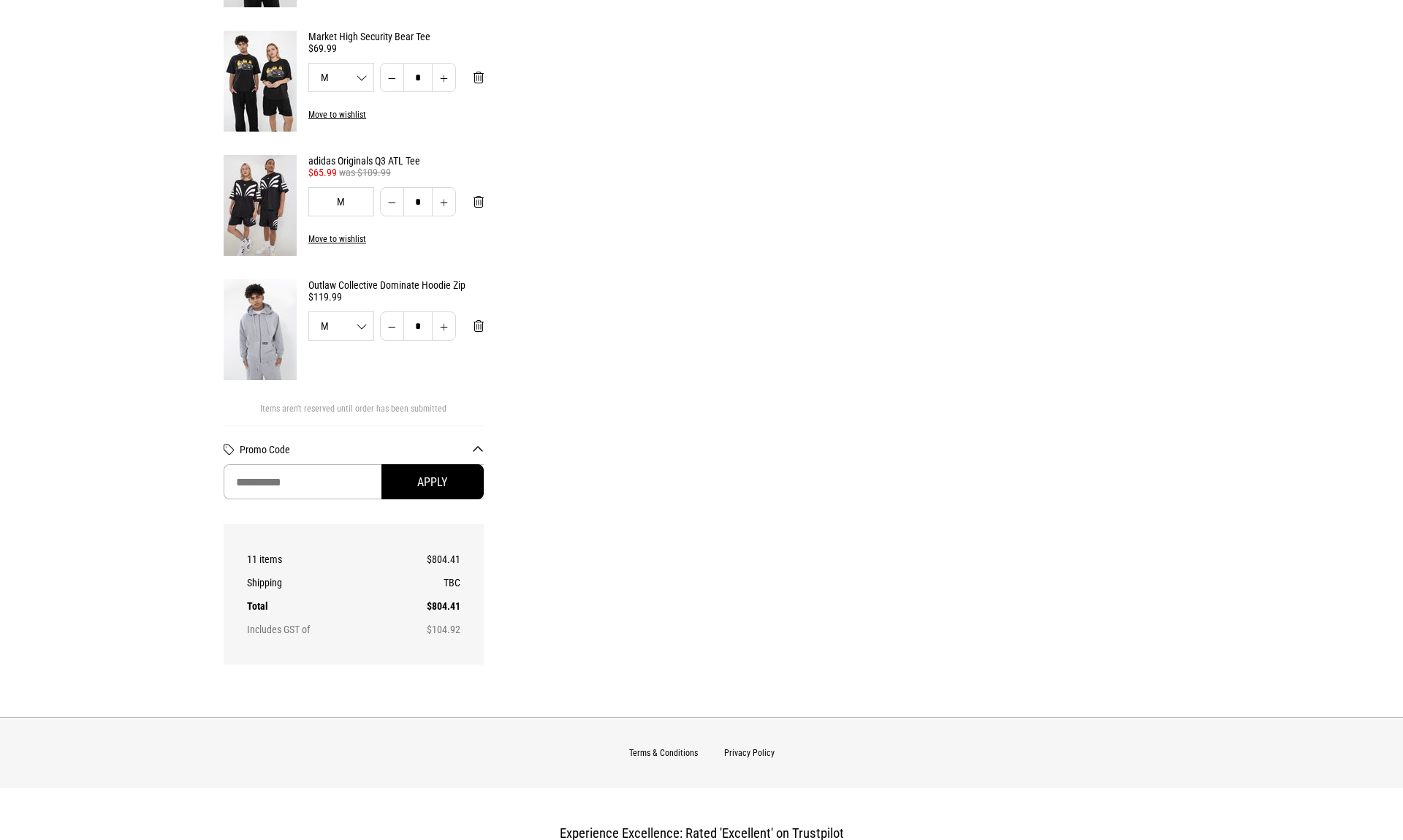
click at [283, 296] on img at bounding box center [261, 329] width 73 height 101
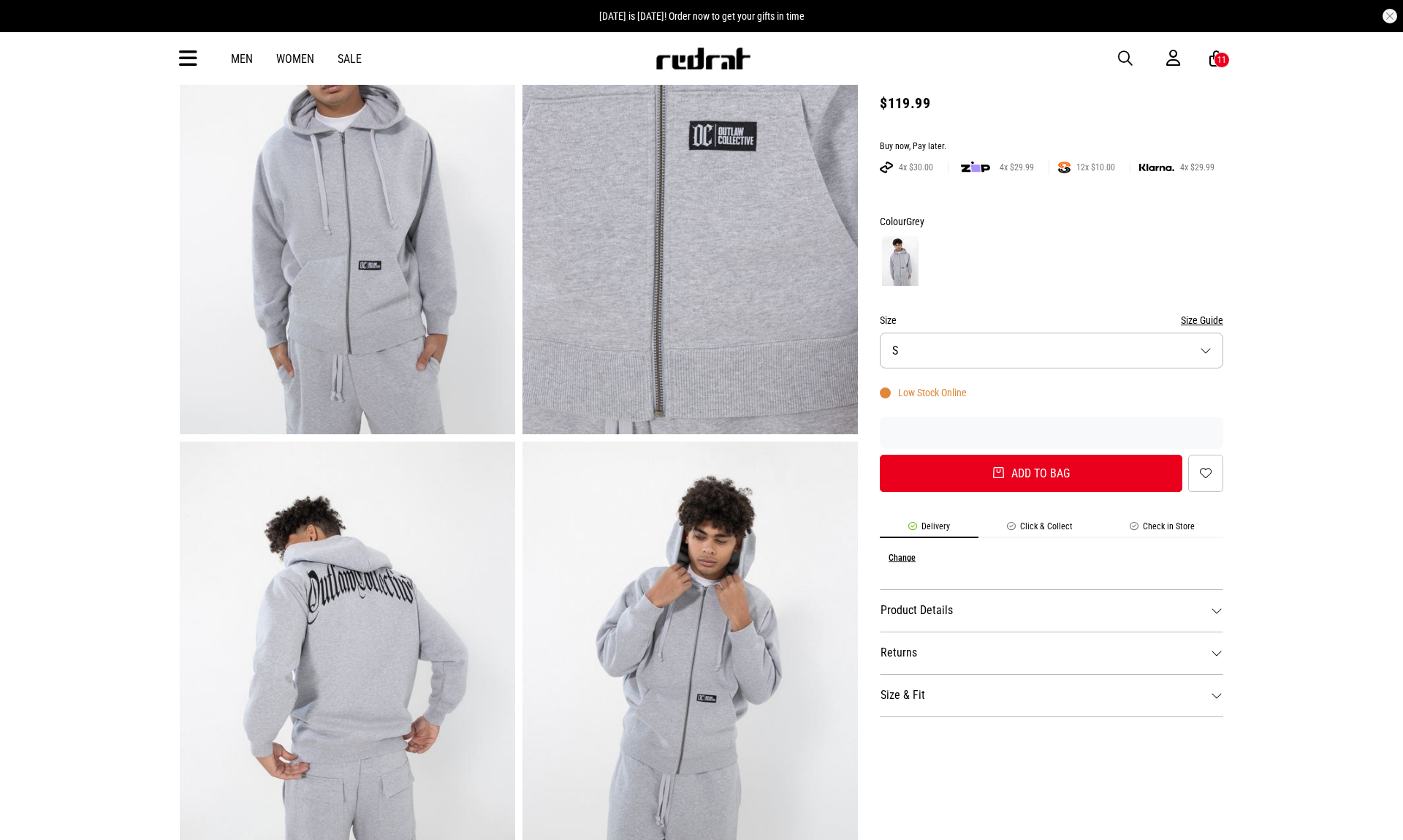
scroll to position [164, 0]
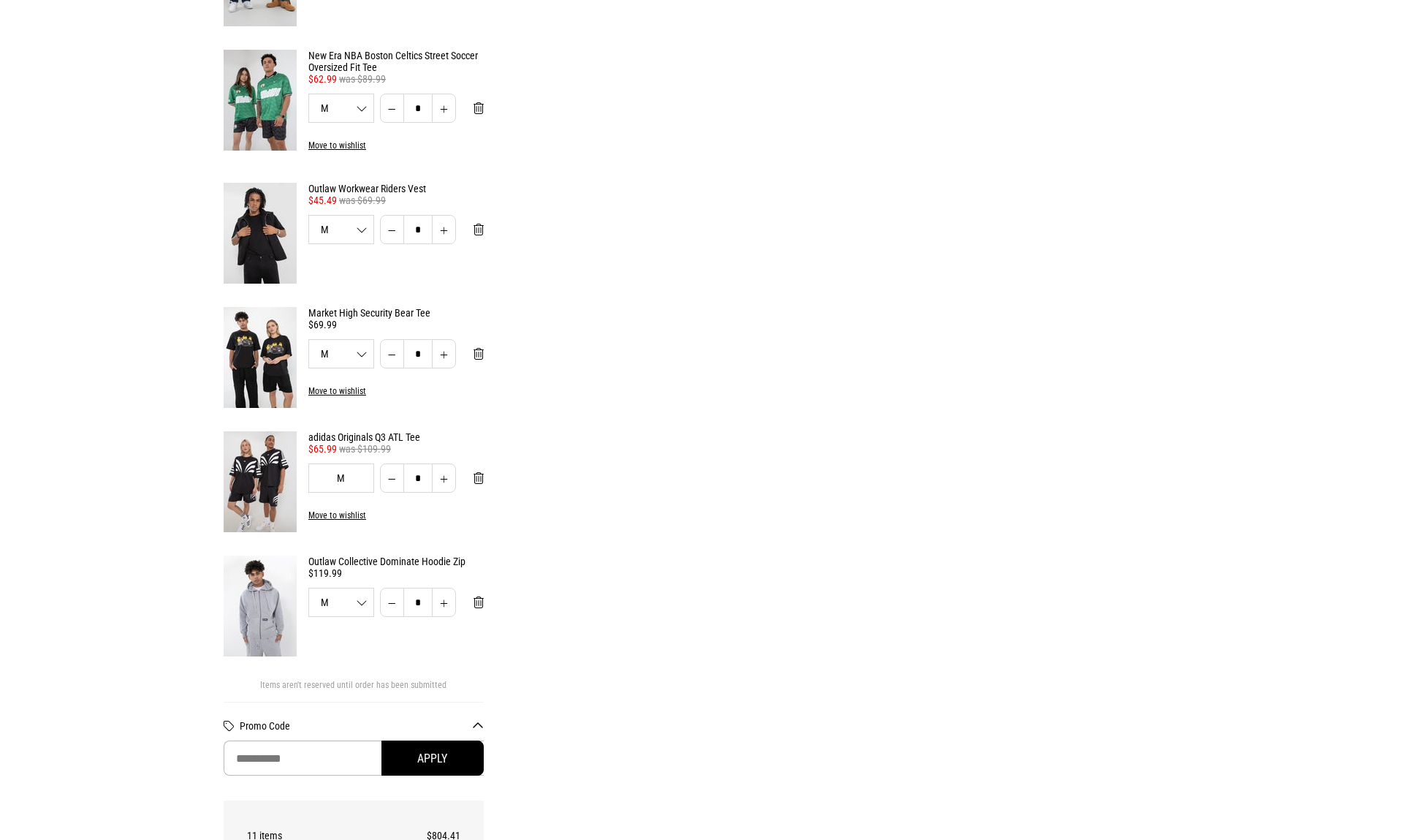
scroll to position [883, 0]
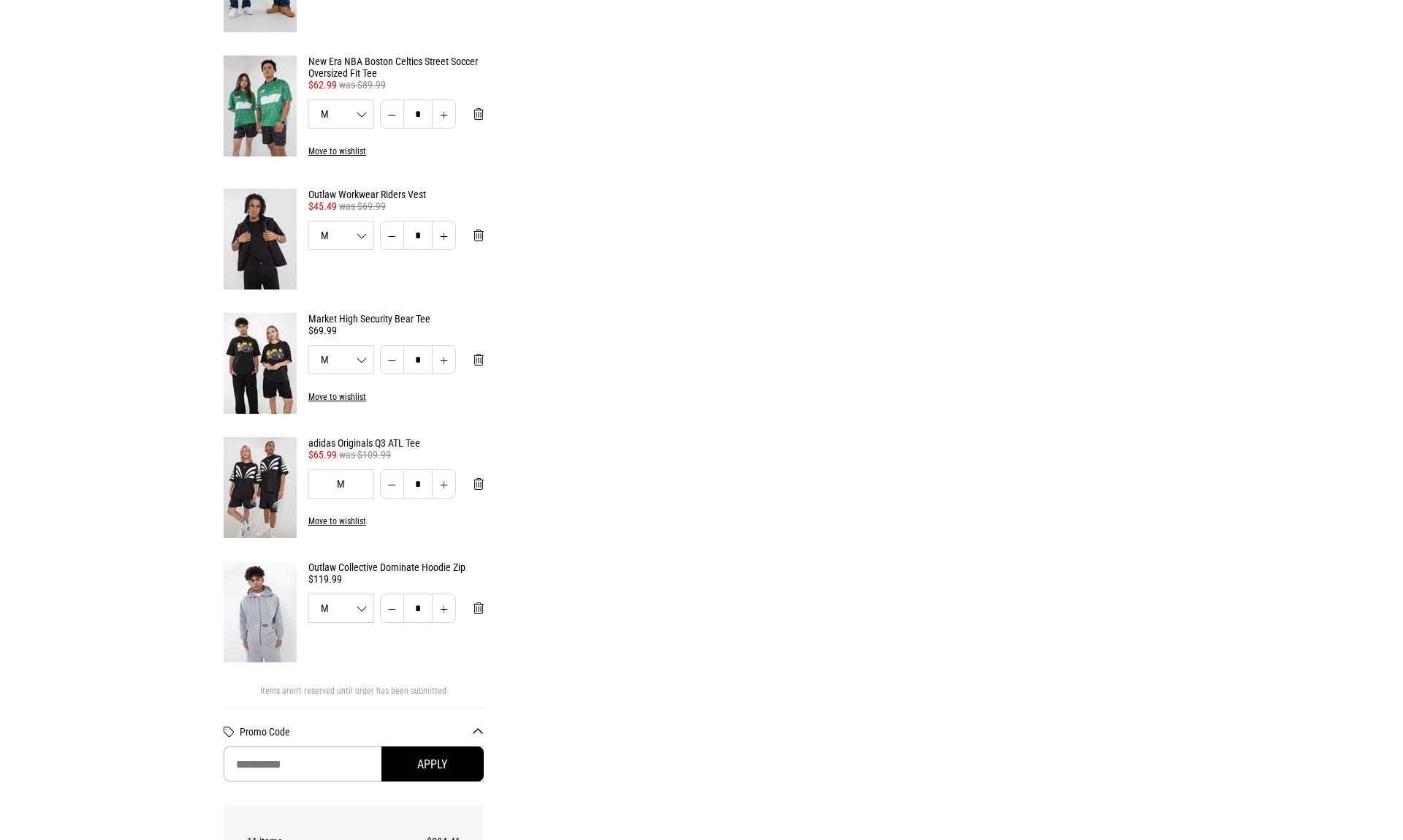
click at [274, 230] on img at bounding box center [261, 239] width 73 height 101
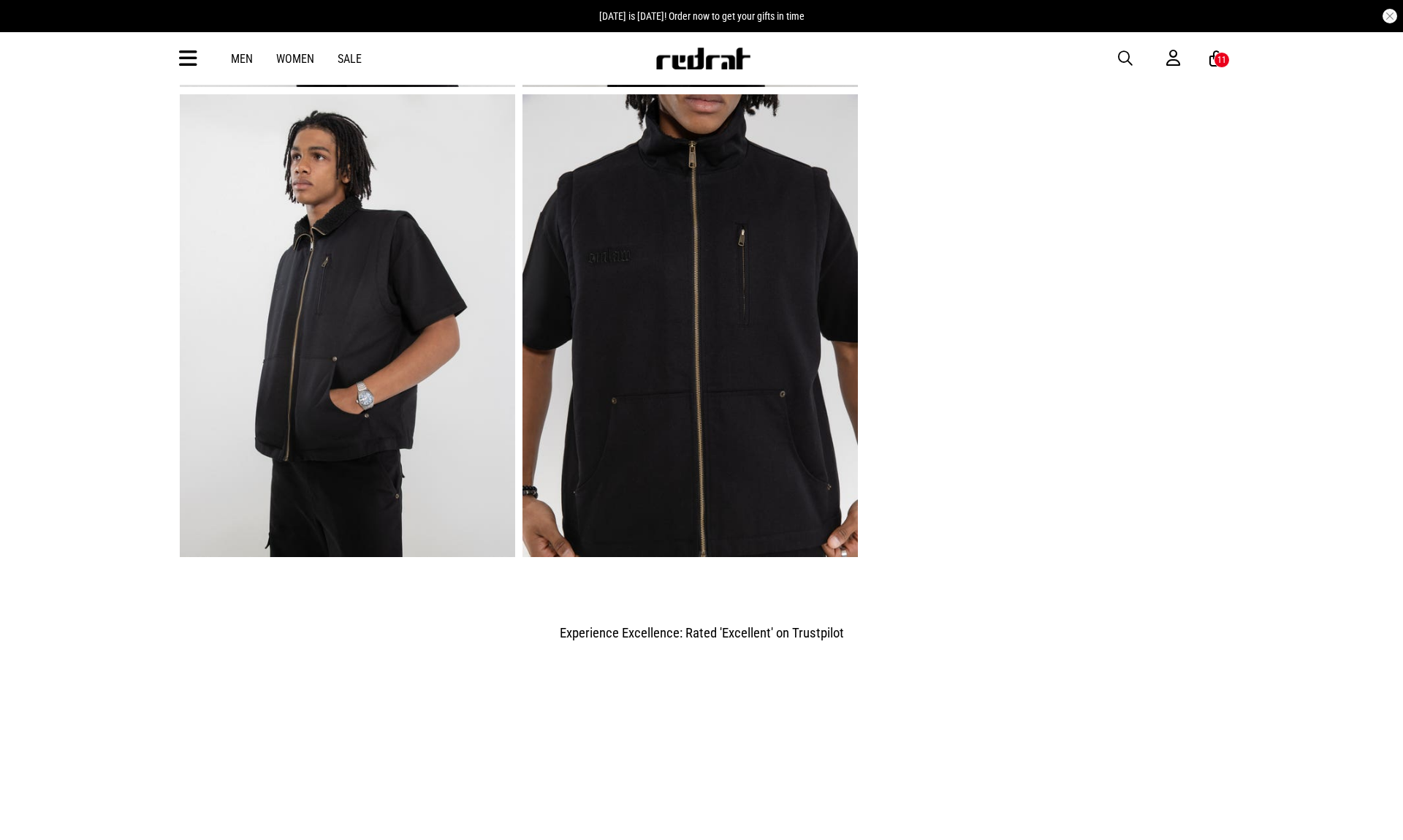
scroll to position [983, 0]
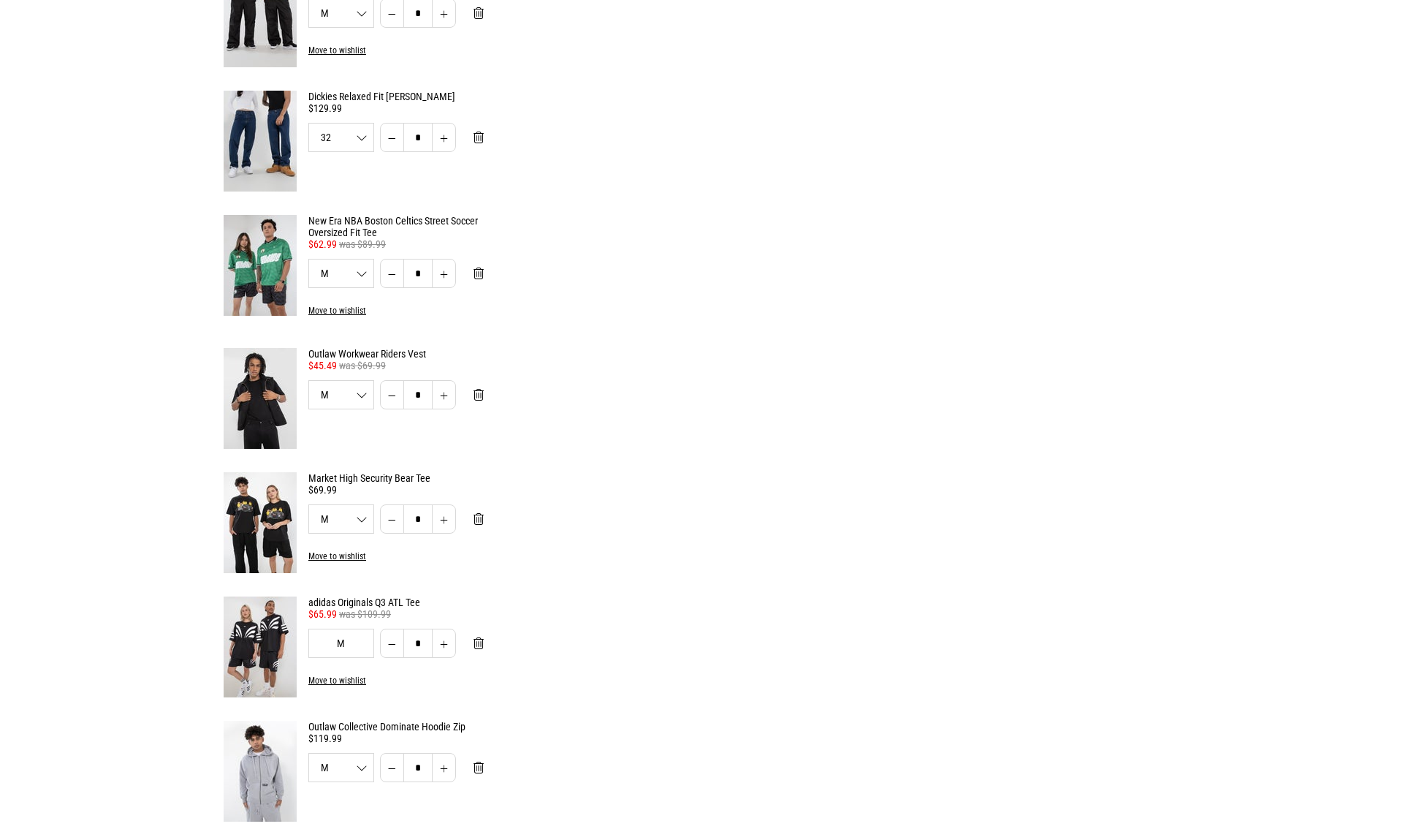
click at [270, 283] on img at bounding box center [261, 265] width 73 height 101
click at [472, 275] on button "Remove from cart" at bounding box center [479, 273] width 33 height 29
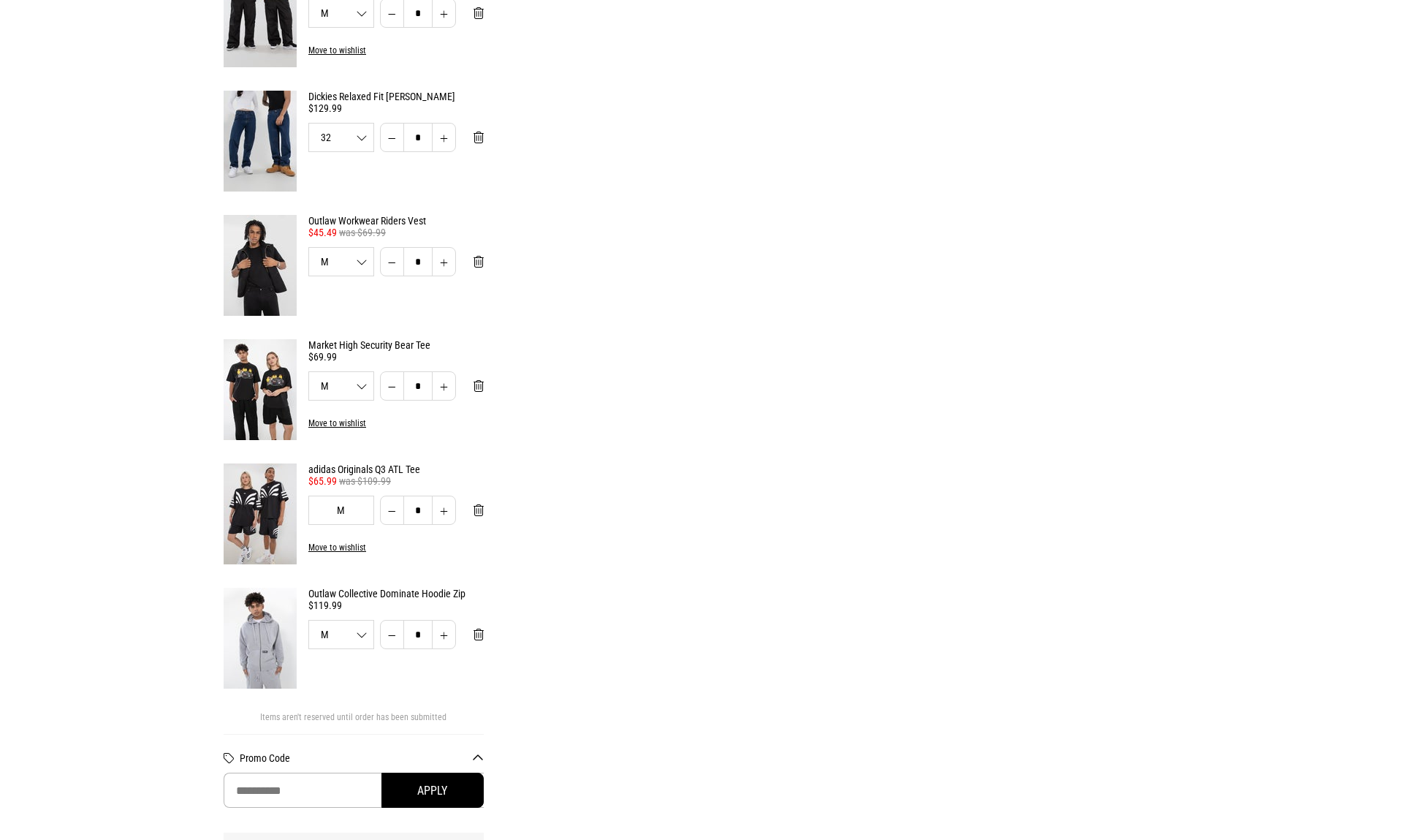
click at [337, 298] on div "Outlaw Workwear Riders Vest 35% Off - Exclusive Jackets $45.49 was $69.99 M S M…" at bounding box center [354, 265] width 261 height 101
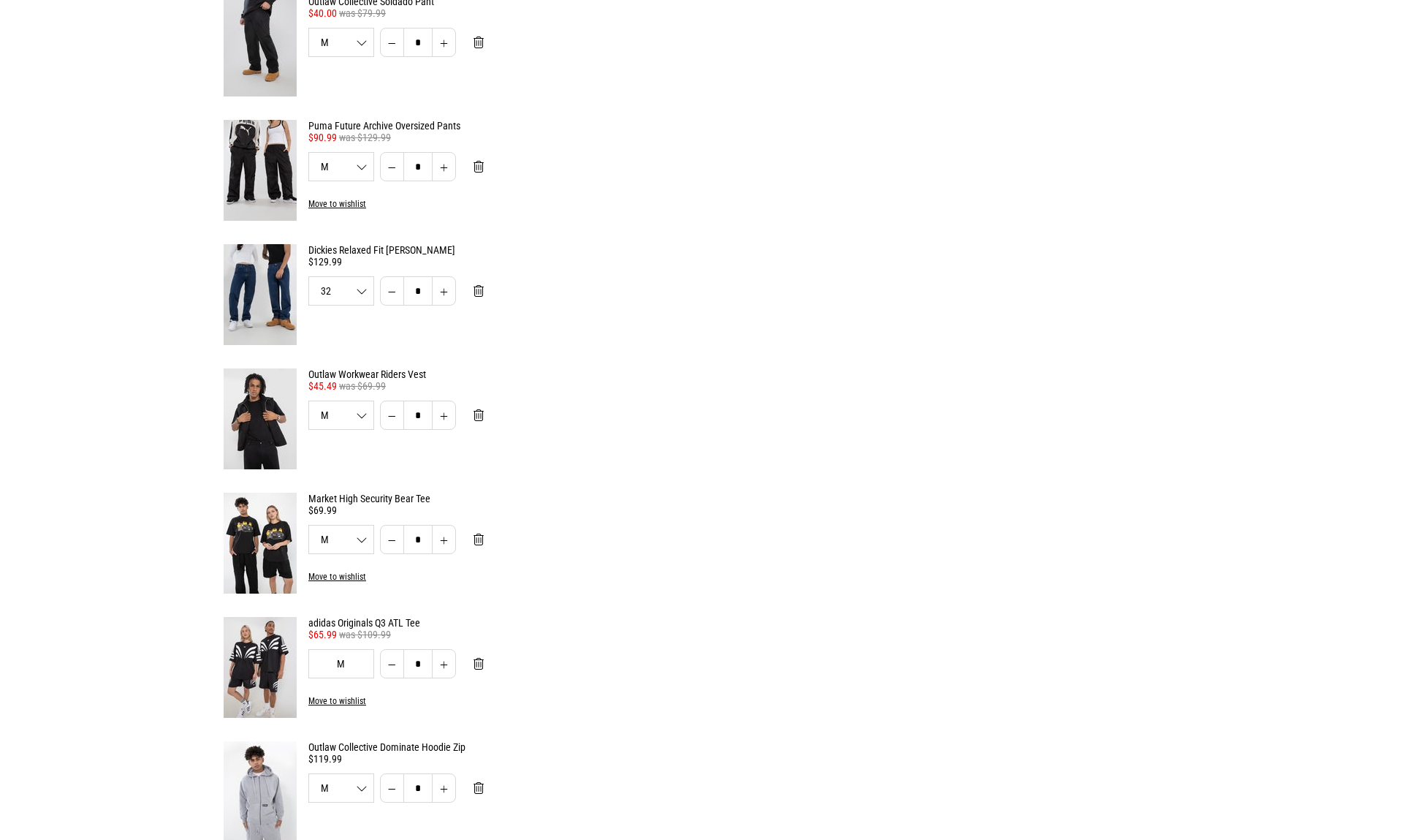
scroll to position [571, 0]
click at [472, 282] on button "Remove from cart" at bounding box center [479, 290] width 33 height 29
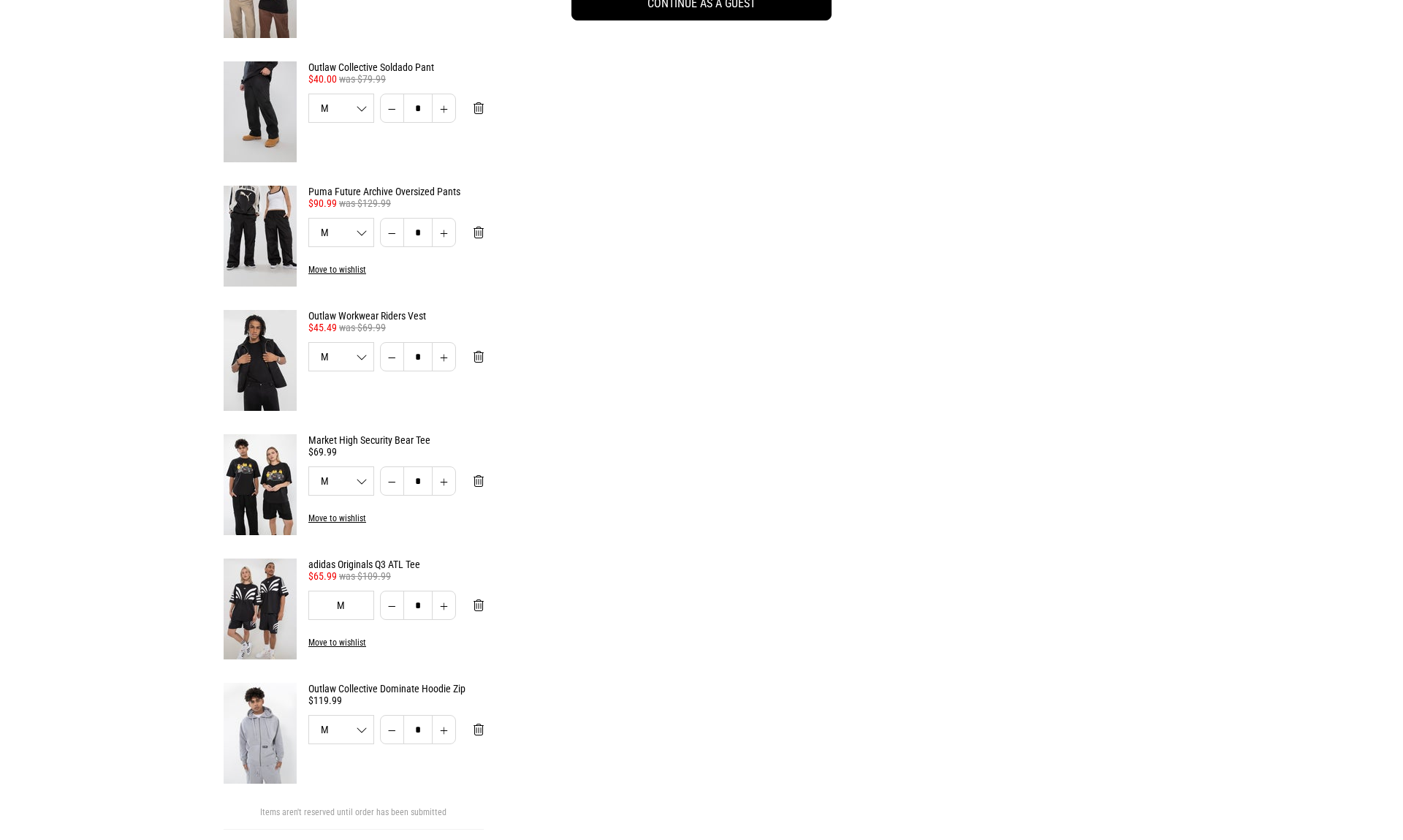
scroll to position [497, 0]
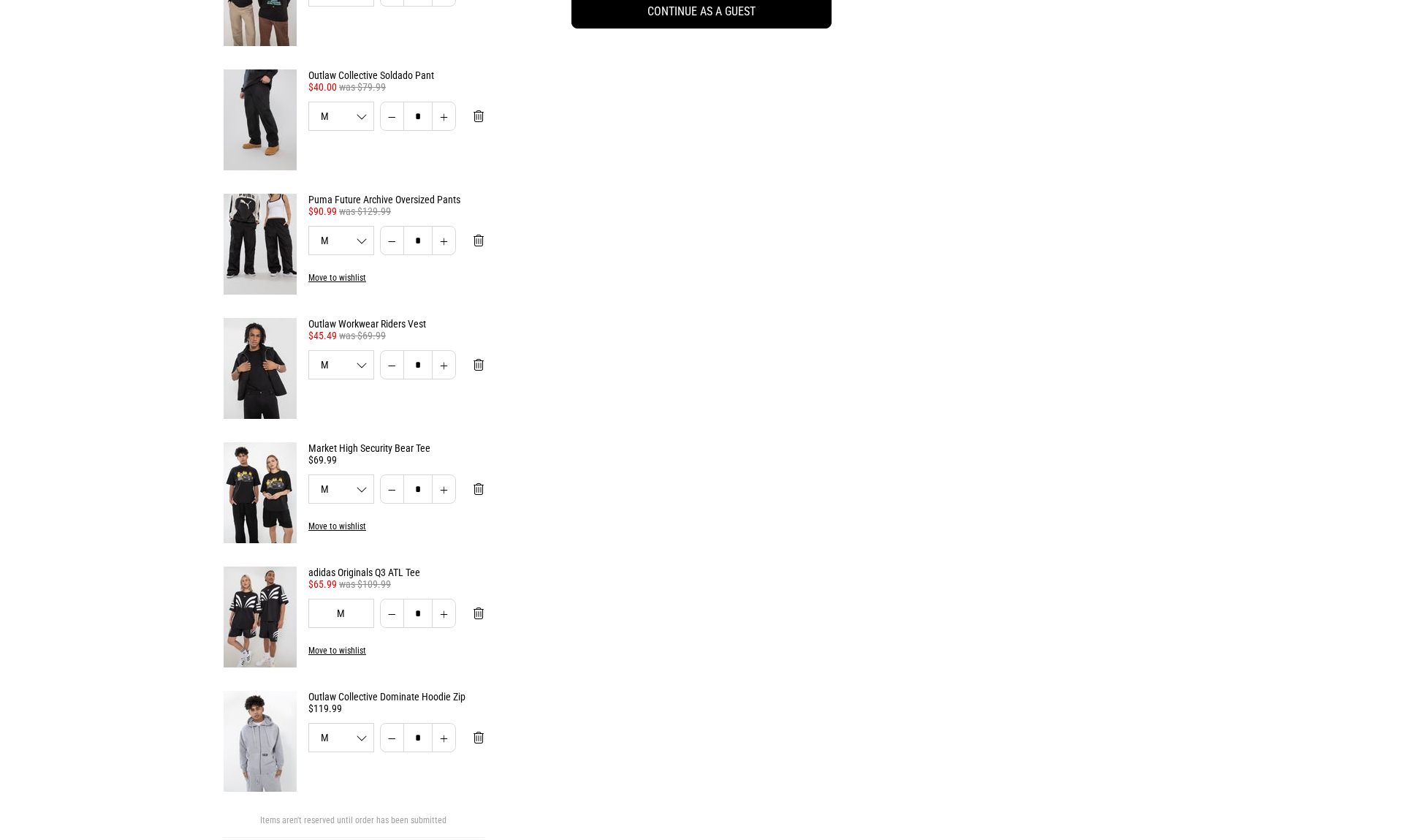
click at [261, 240] on img at bounding box center [261, 244] width 73 height 101
click at [351, 272] on button "Move to wishlist" at bounding box center [331, 277] width 69 height 10
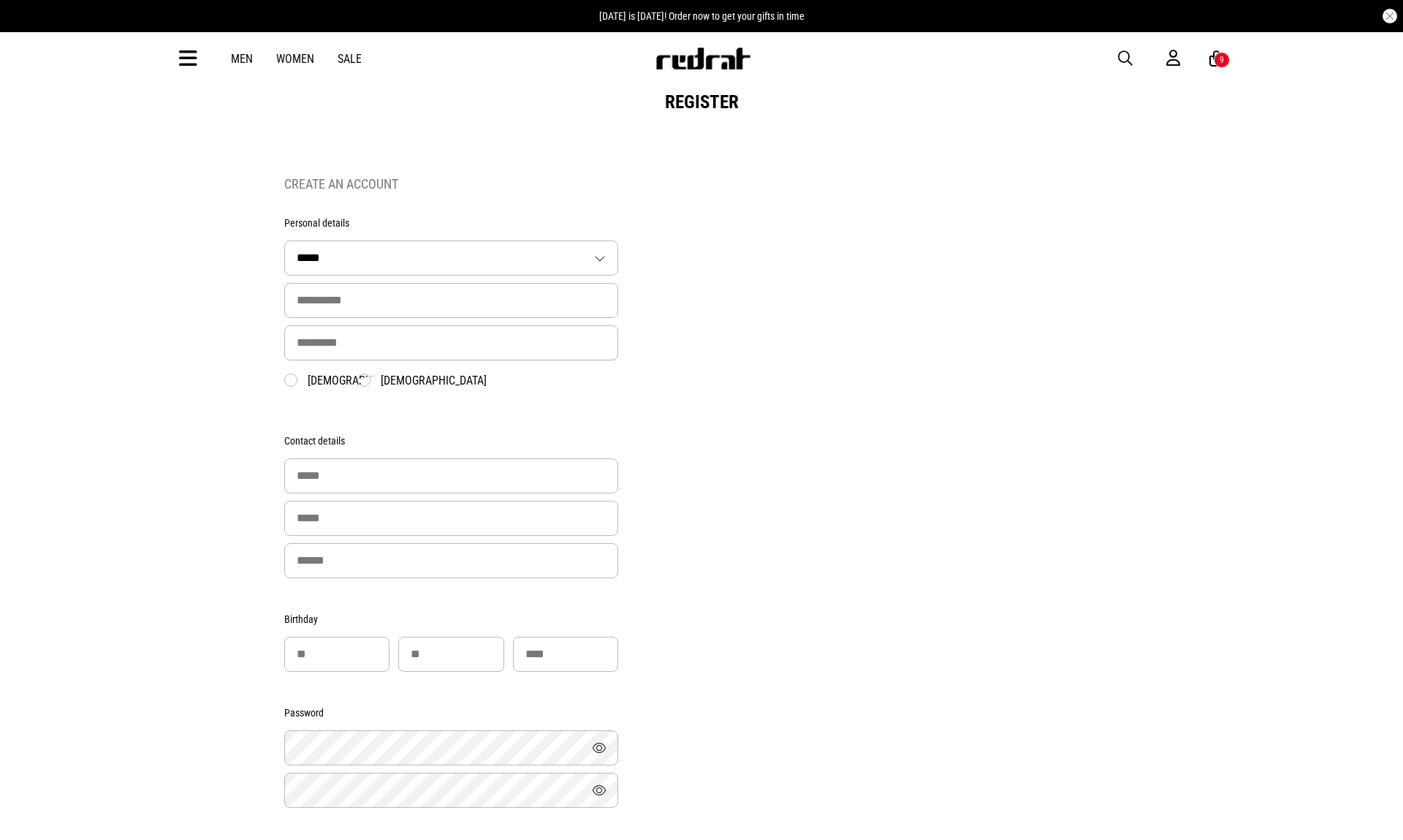
select select "**"
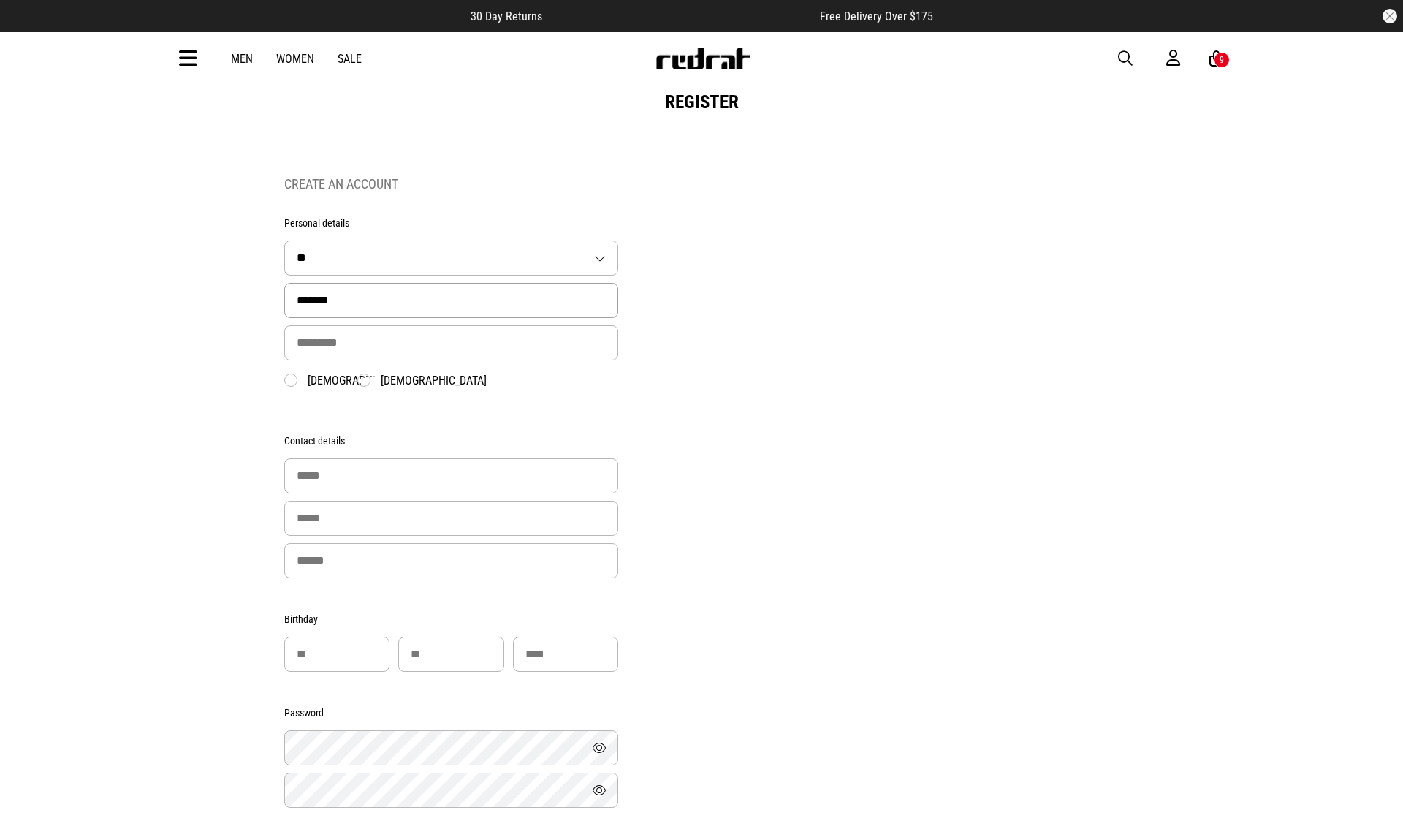
type input "*******"
type input "****"
click at [394, 406] on form "Personal details Title * ***** ** *** **** ** ** First Name * ******* Last Name…" at bounding box center [451, 620] width 334 height 837
click at [310, 378] on label "Male" at bounding box center [348, 381] width 129 height 15
type input "**********"
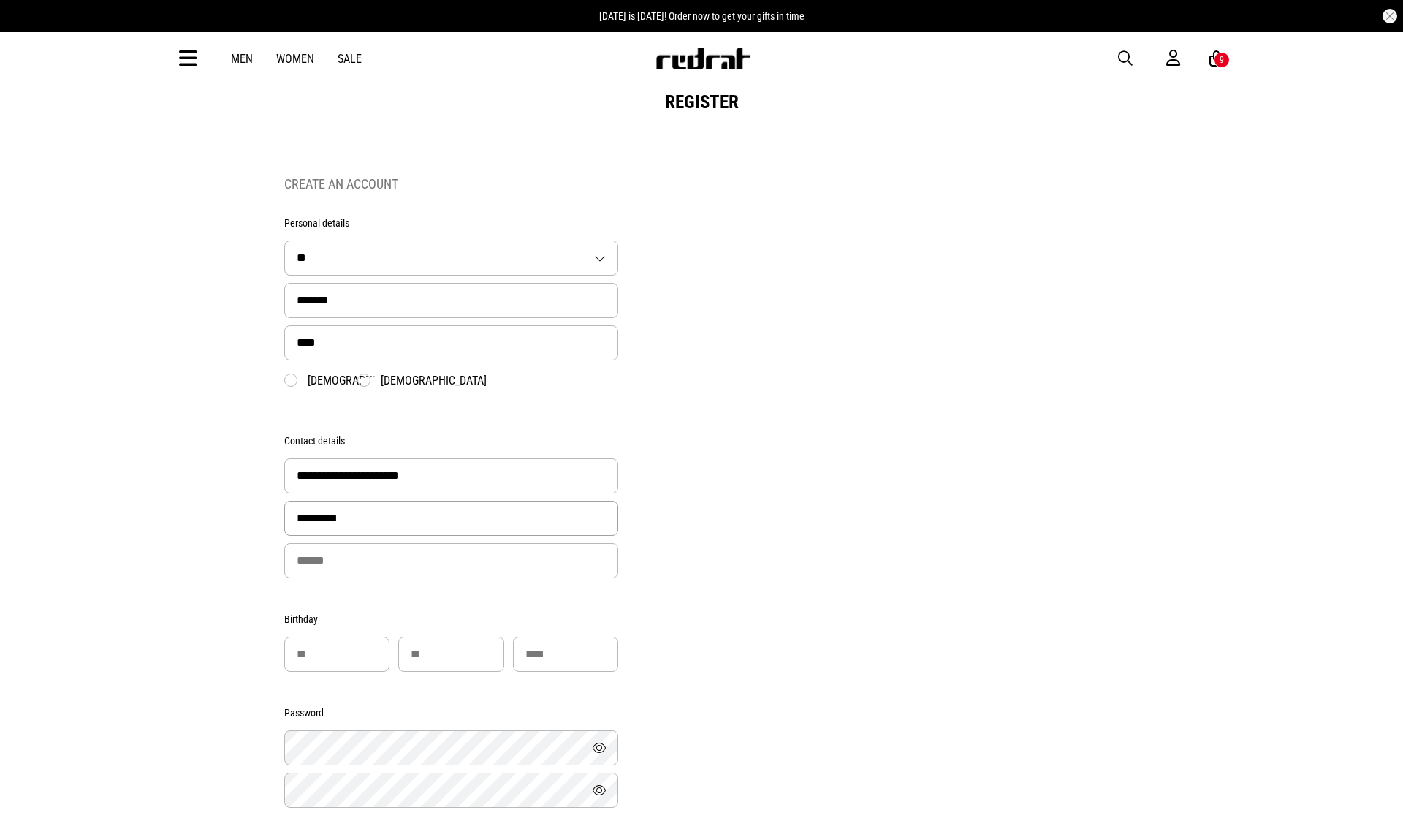
type input "**********"
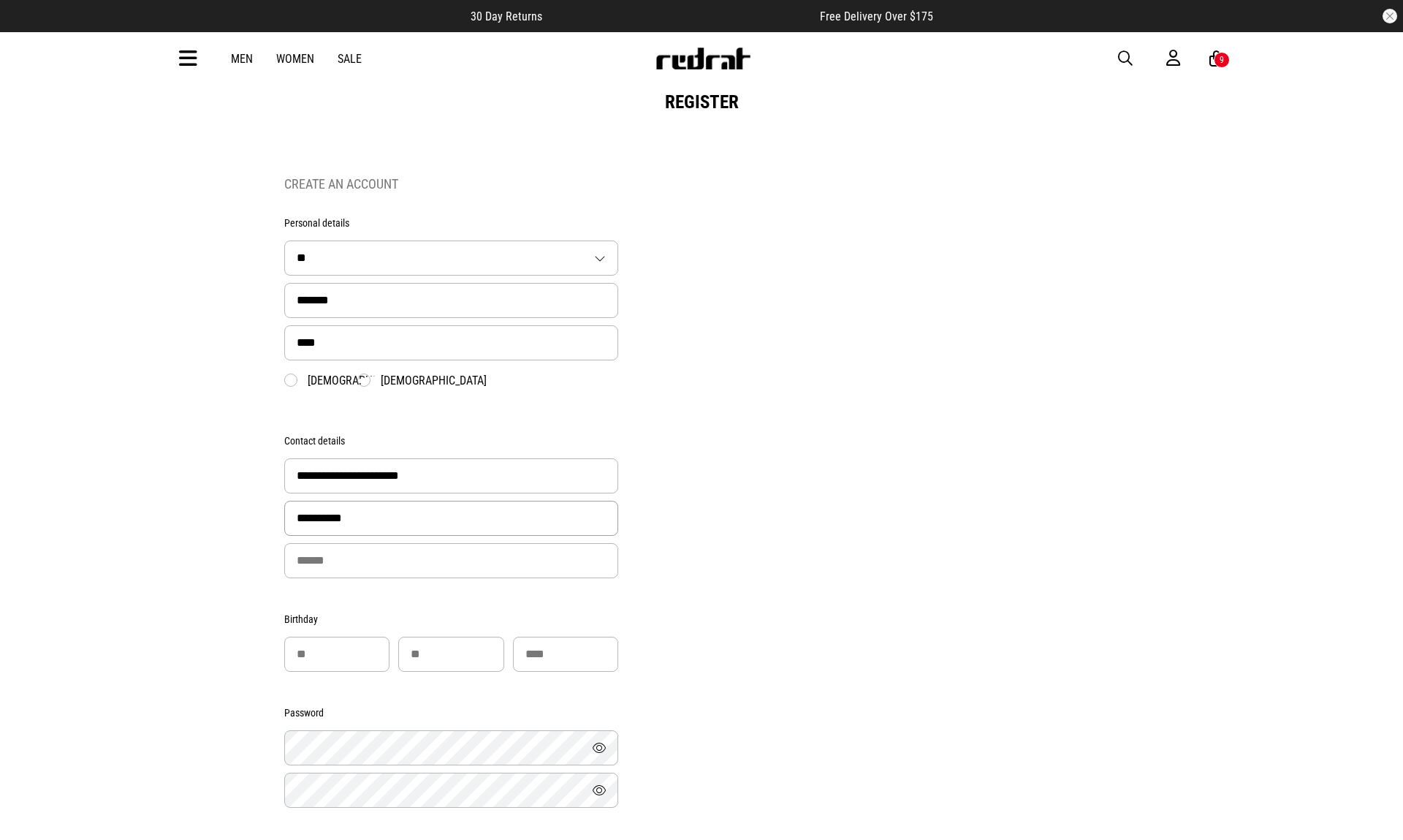
drag, startPoint x: 406, startPoint y: 521, endPoint x: 245, endPoint y: 521, distance: 161.0
click at [245, 521] on div "**********" at bounding box center [702, 597] width 1403 height 1026
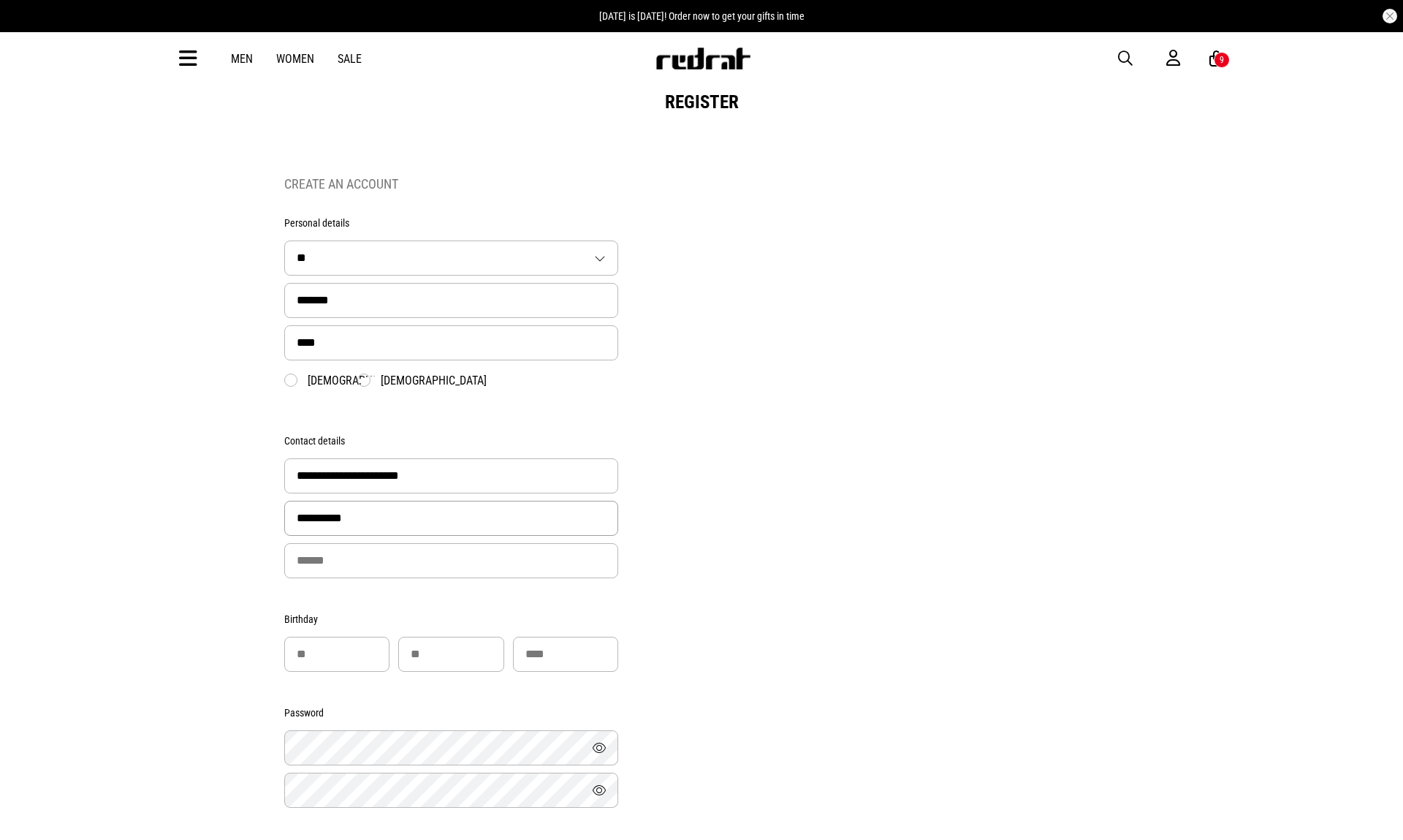
type input "**********"
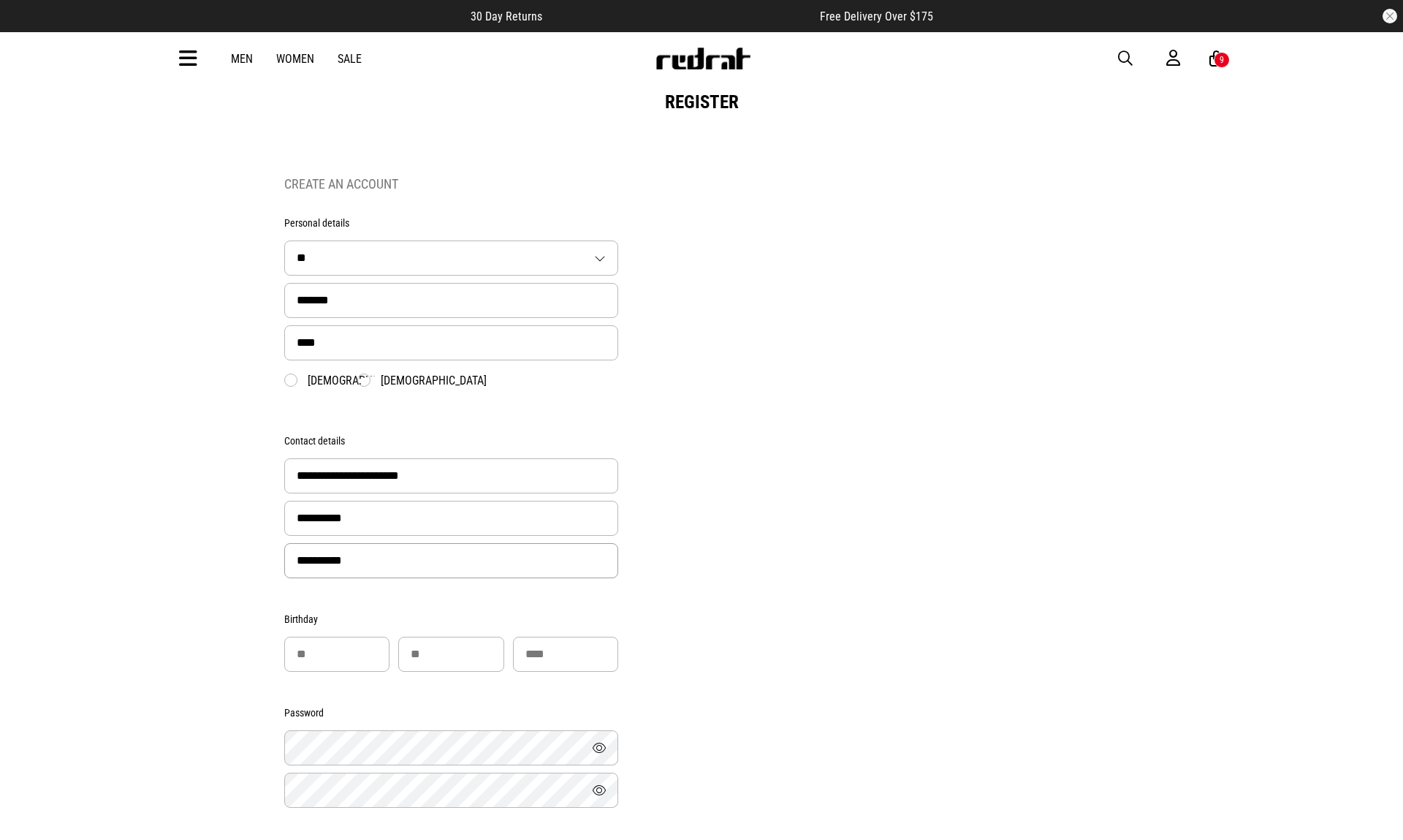
type input "**********"
click at [316, 664] on input "number" at bounding box center [337, 654] width 105 height 35
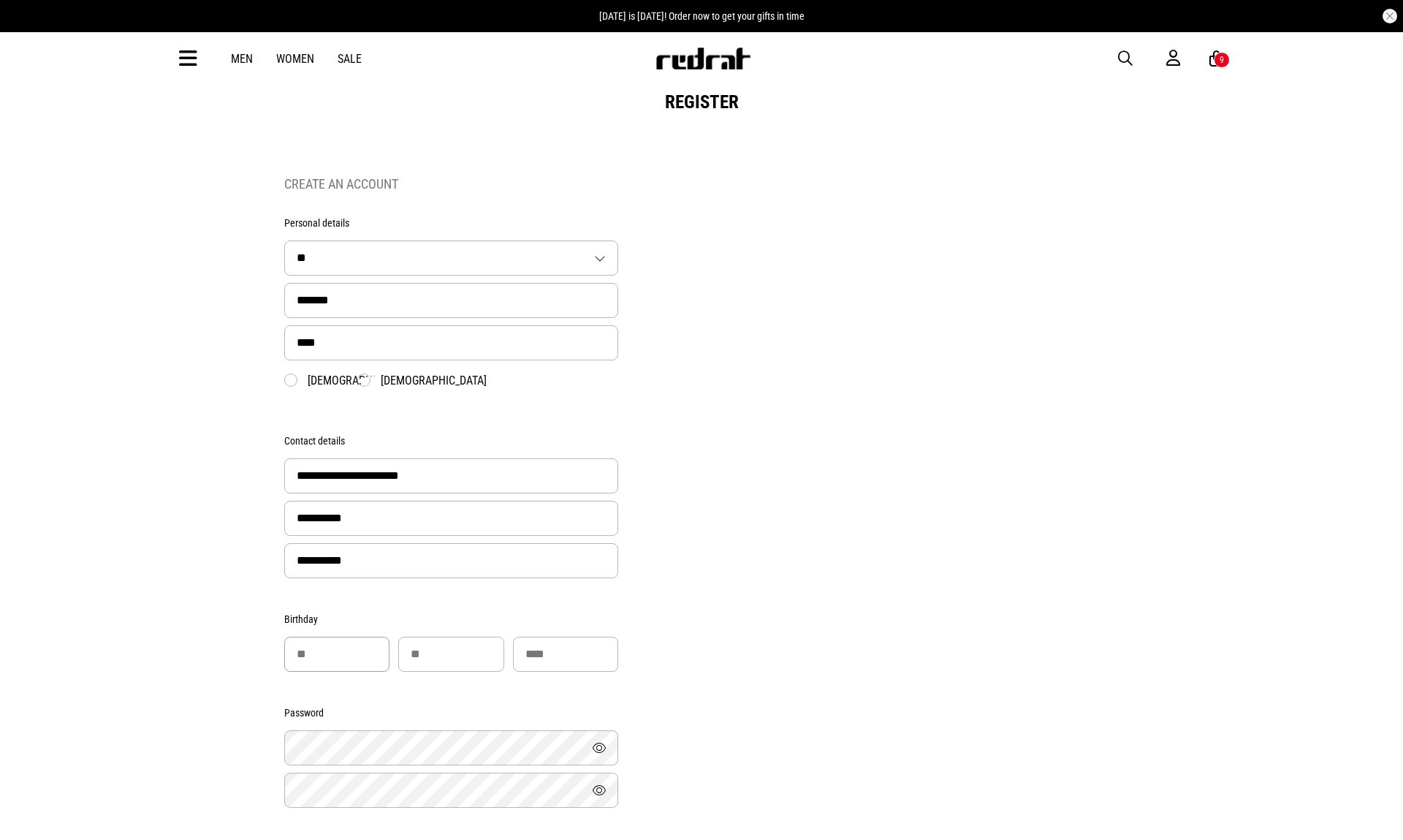
type input "**"
click at [439, 655] on input "number" at bounding box center [451, 654] width 105 height 35
type input "**"
click at [565, 655] on input "number" at bounding box center [565, 654] width 105 height 35
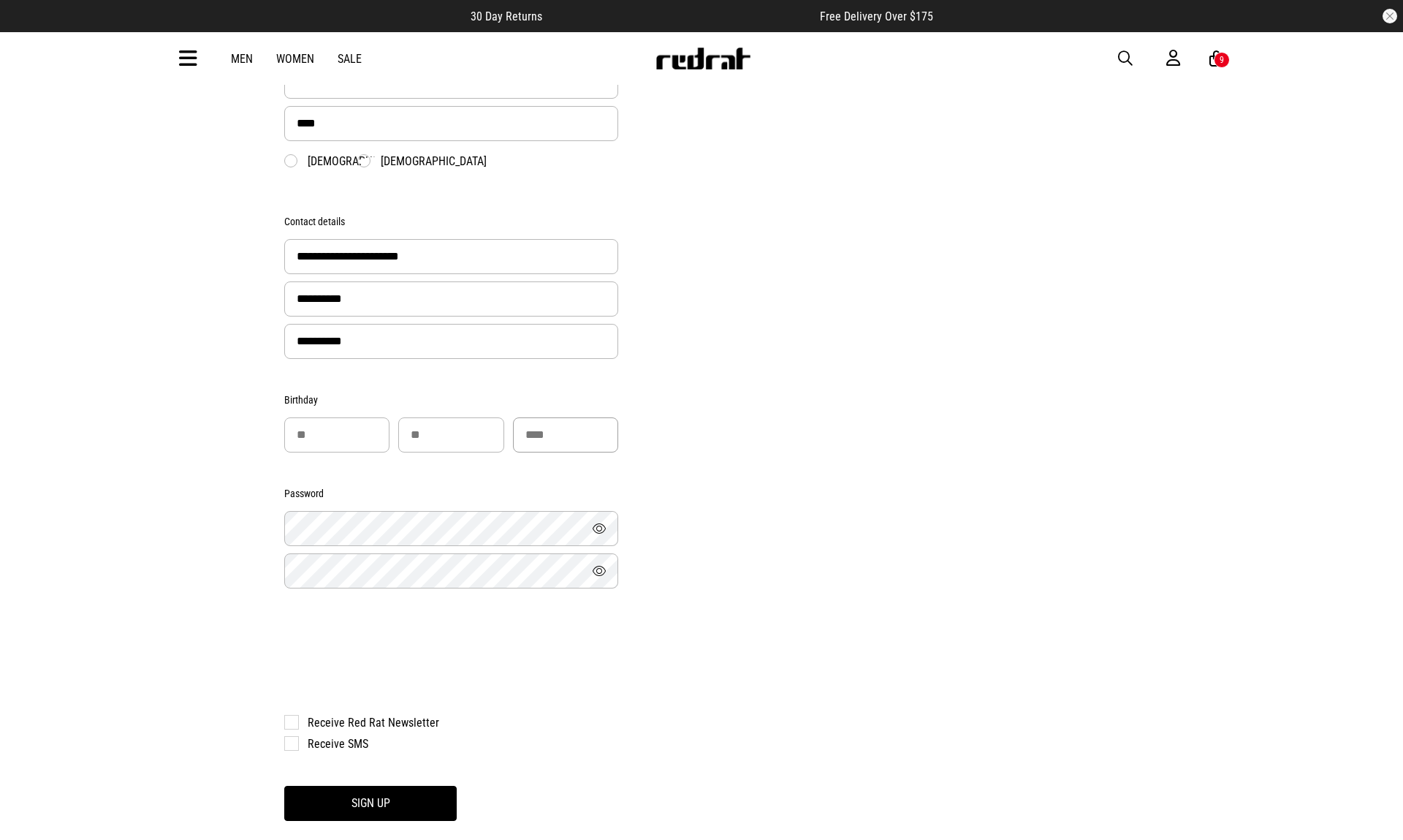
scroll to position [220, 0]
type input "****"
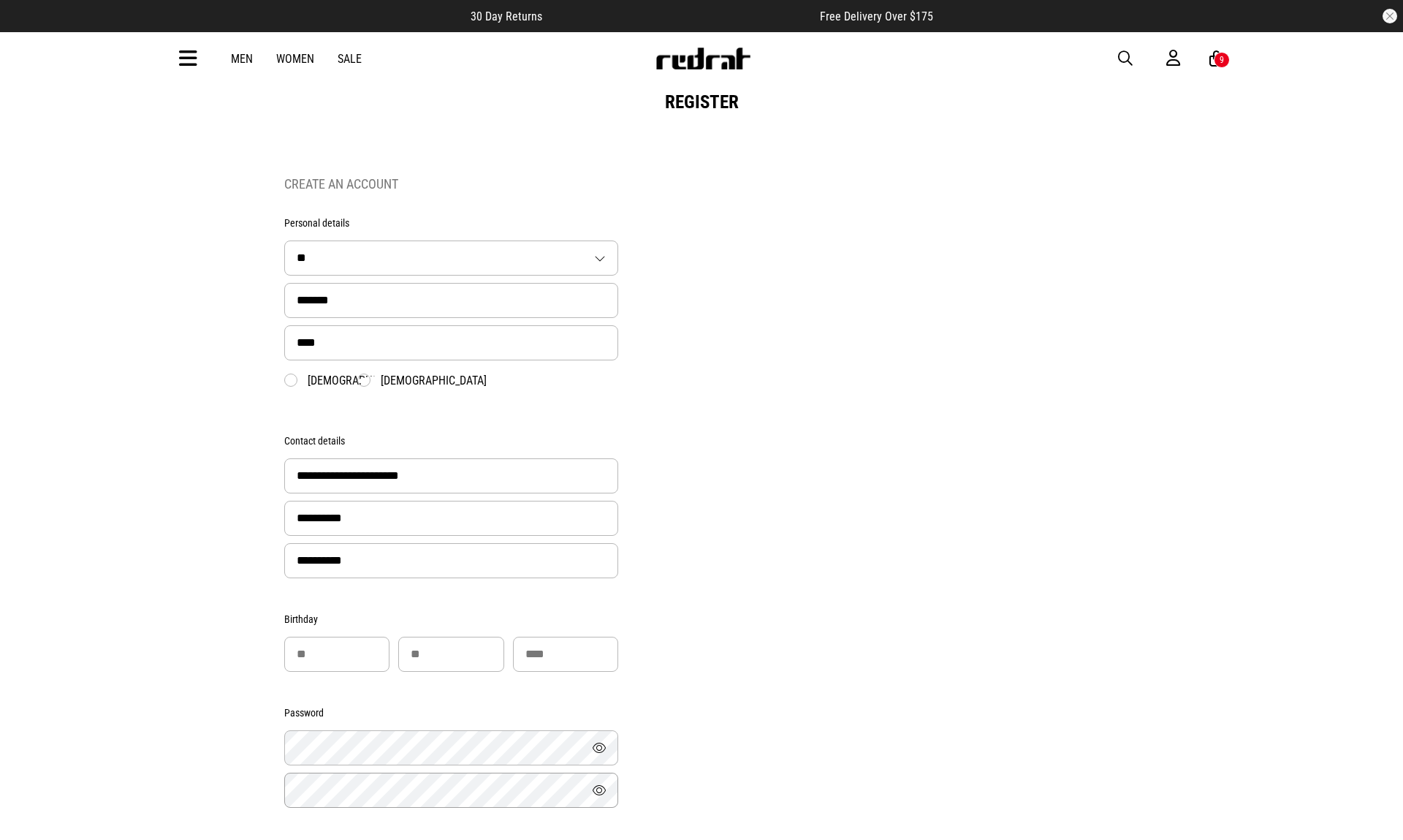
scroll to position [0, 0]
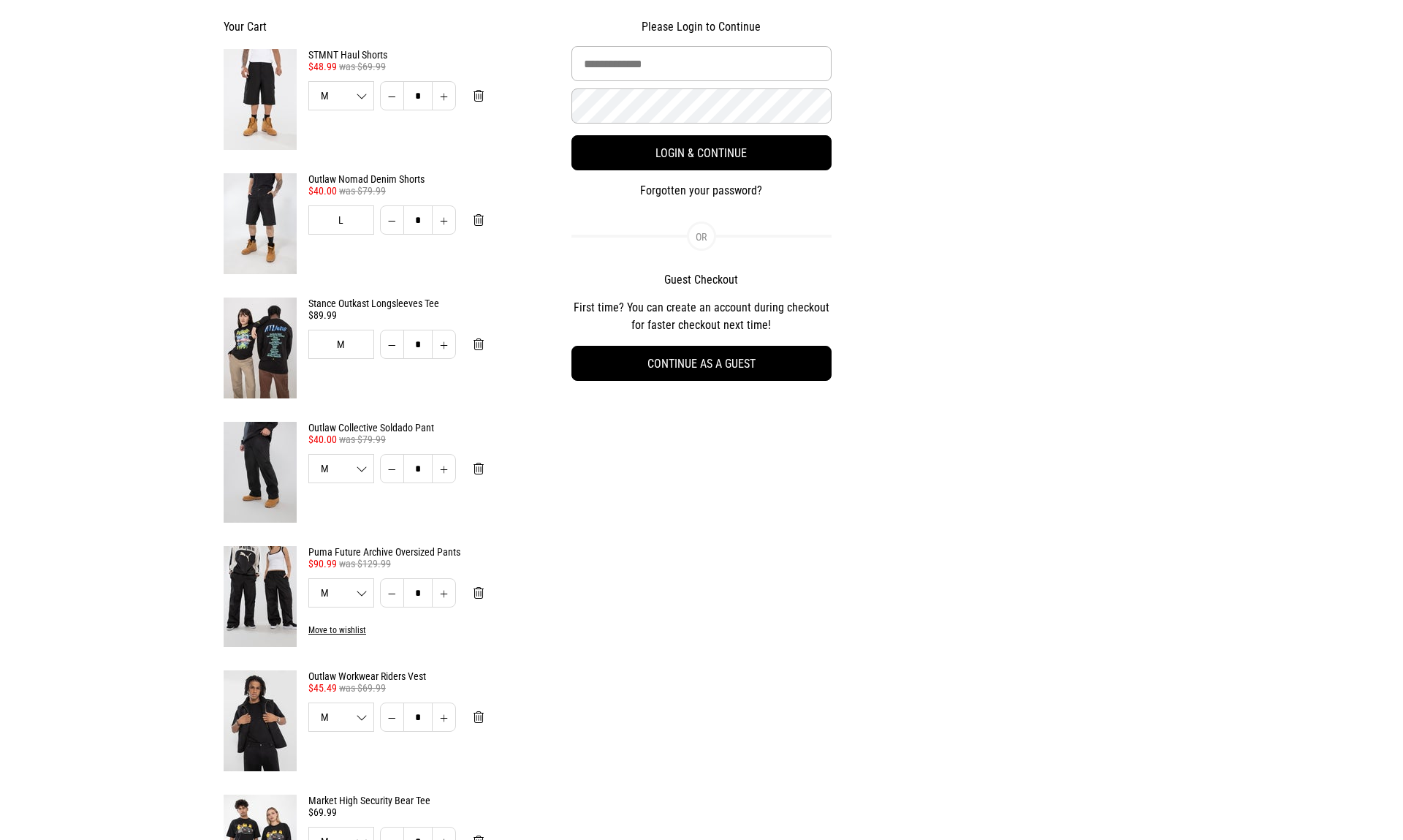
scroll to position [147, 0]
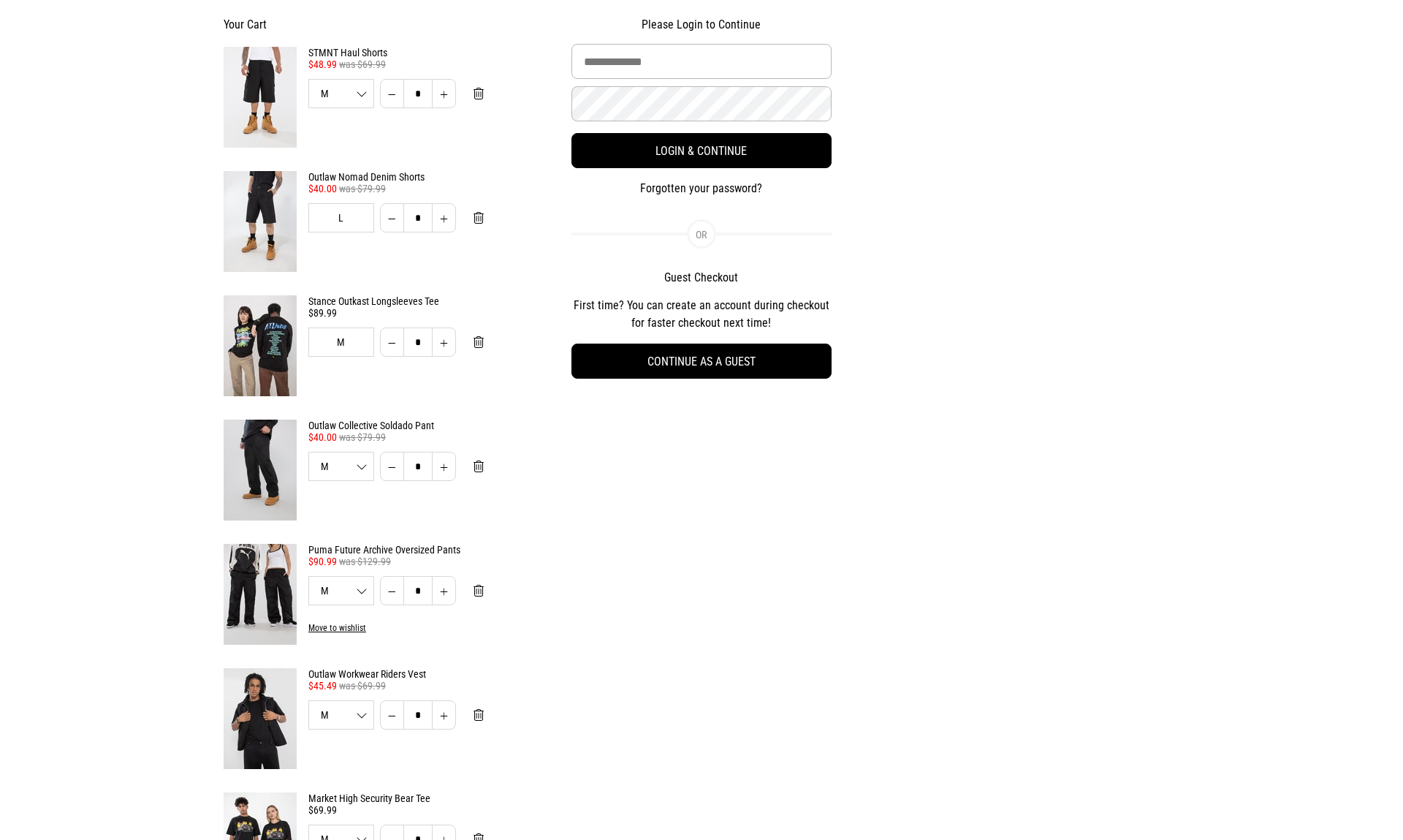
click at [266, 477] on img at bounding box center [261, 469] width 73 height 101
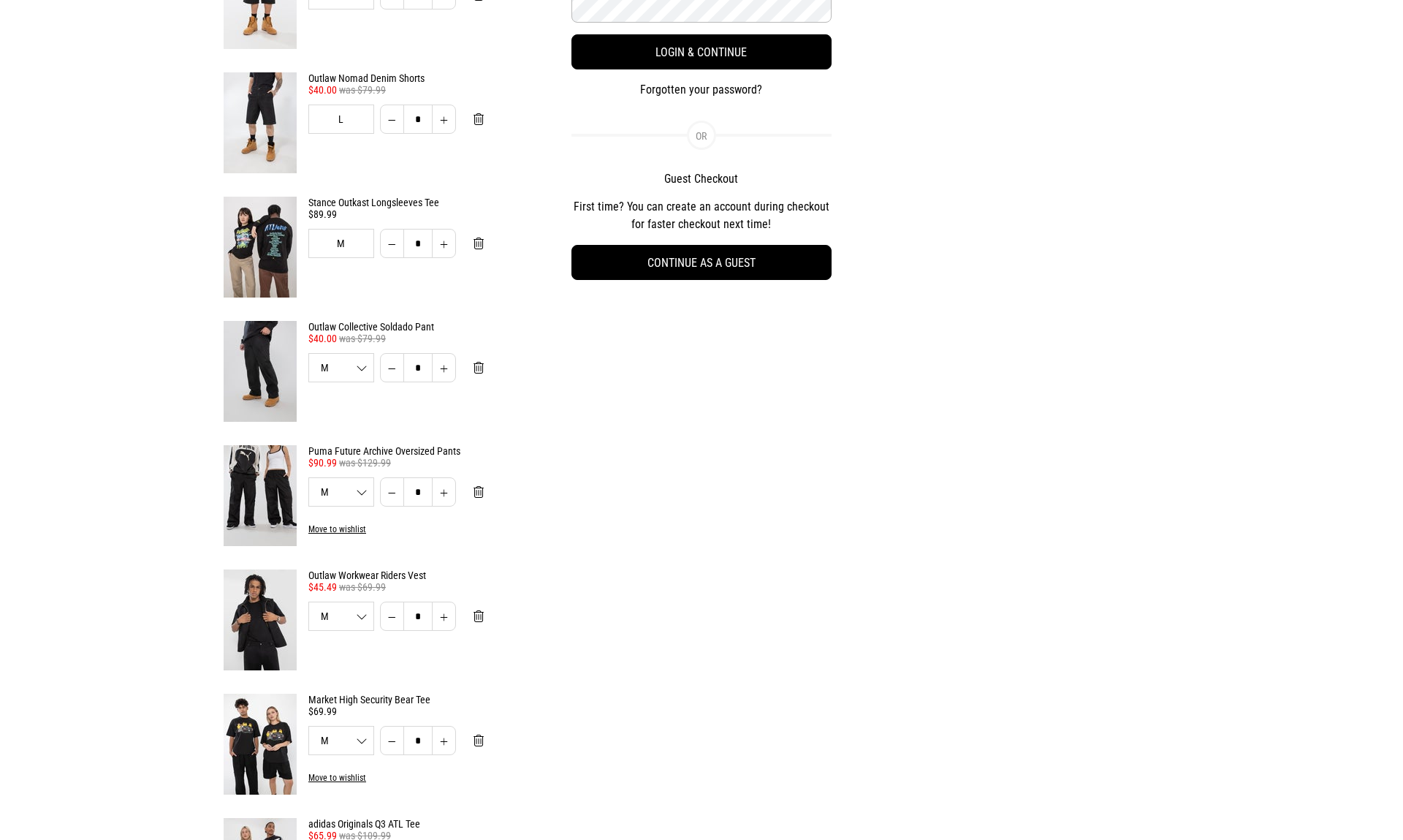
scroll to position [223, 0]
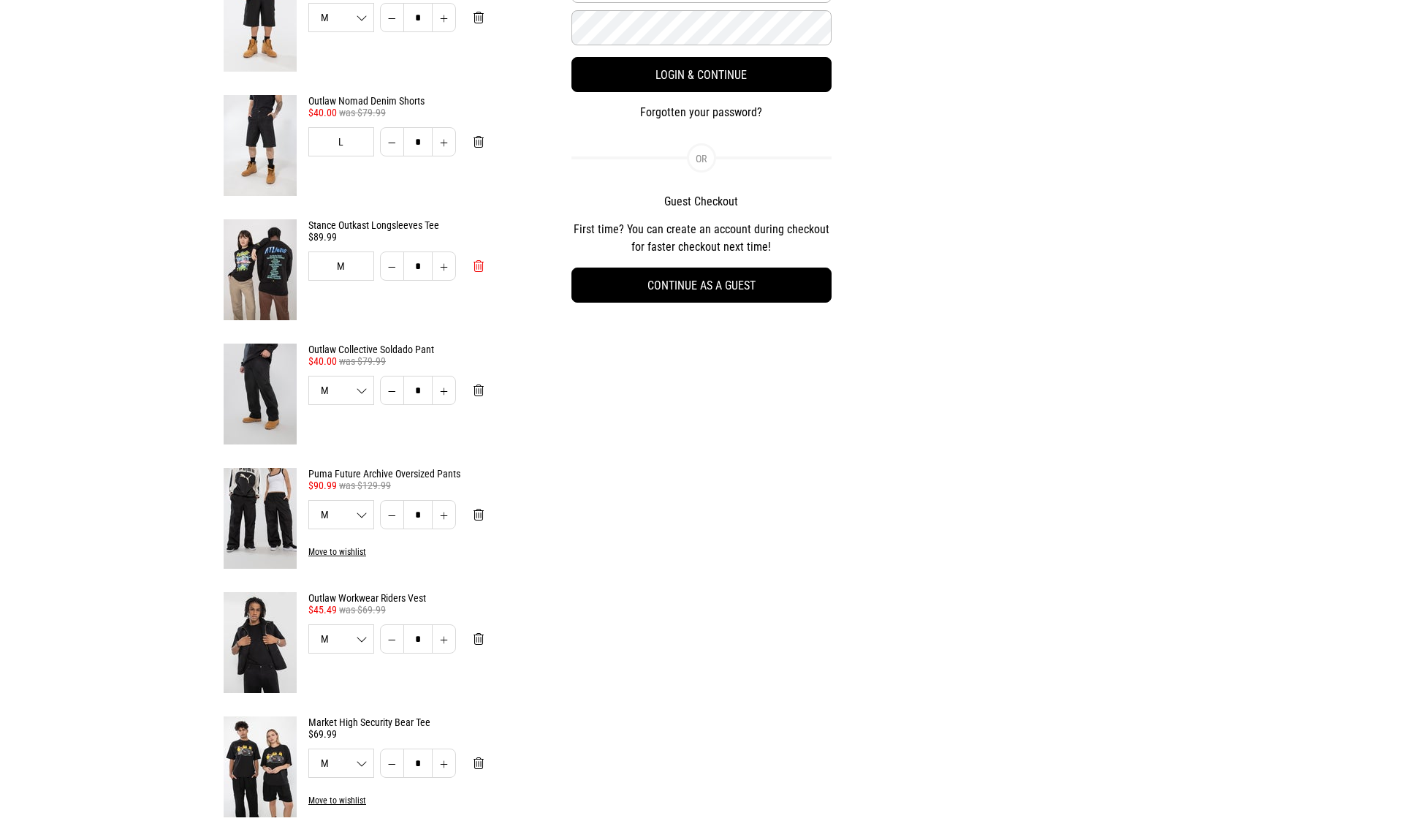
click at [471, 269] on button "Remove from cart" at bounding box center [479, 266] width 33 height 29
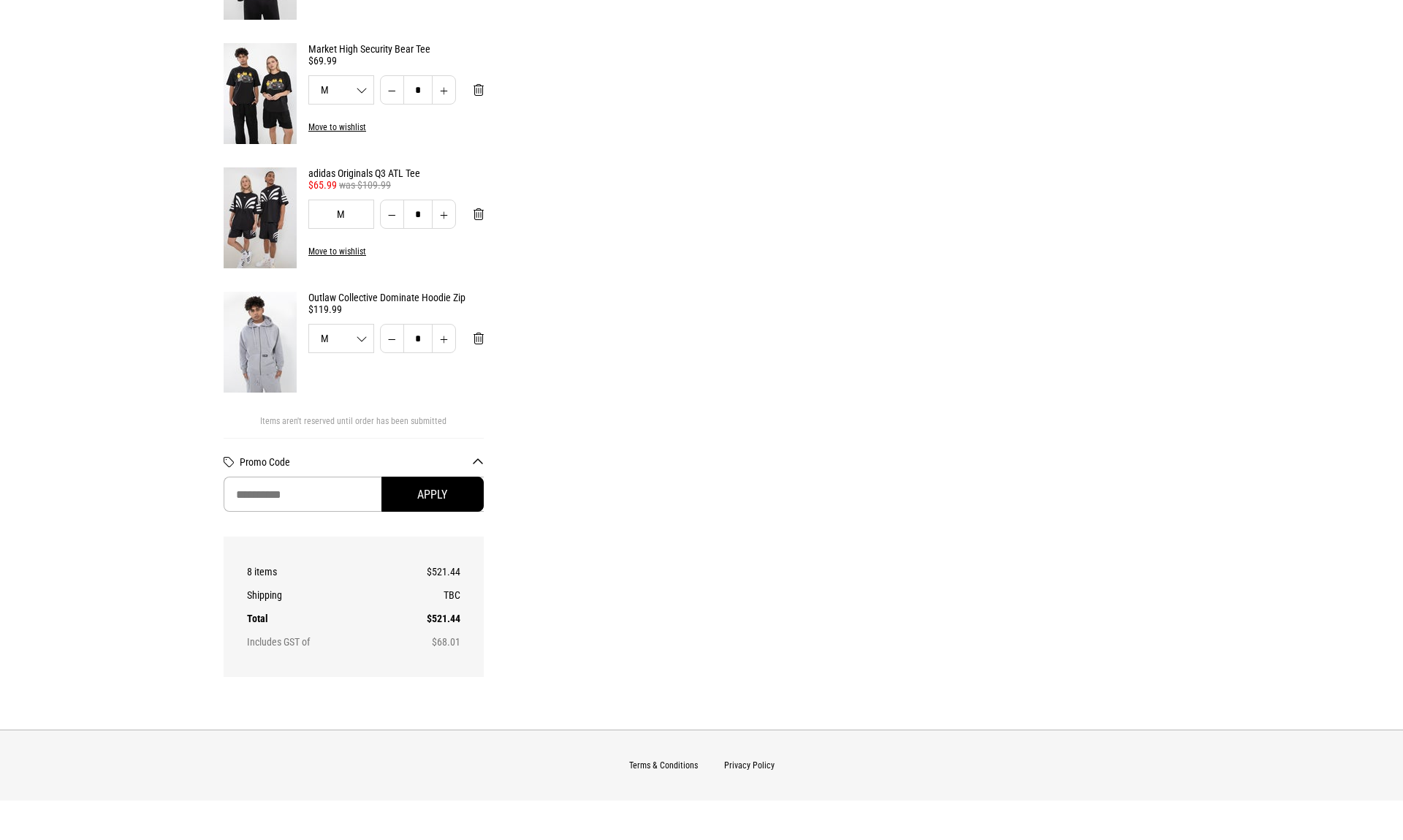
scroll to position [766, 0]
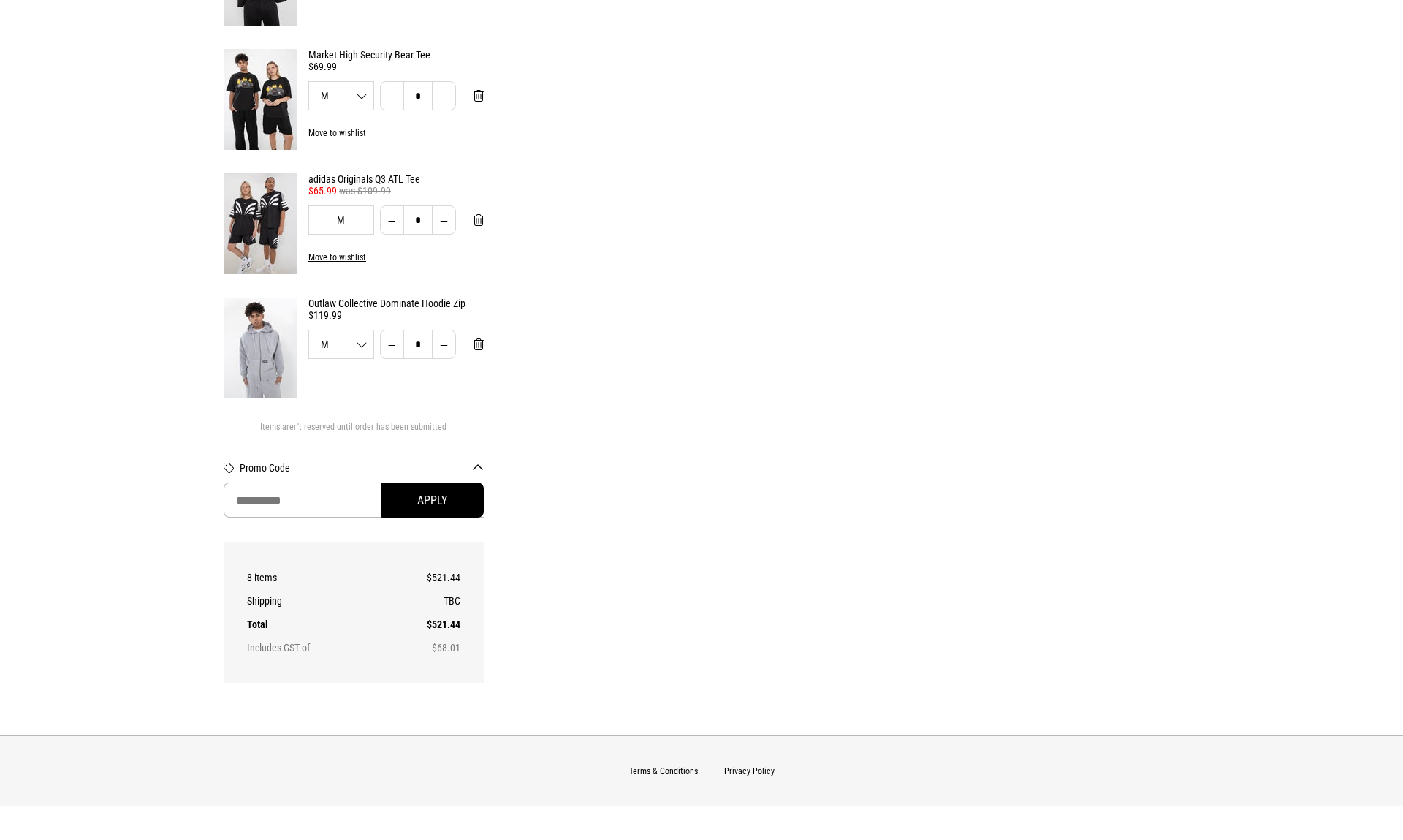
click at [272, 347] on img at bounding box center [261, 347] width 73 height 101
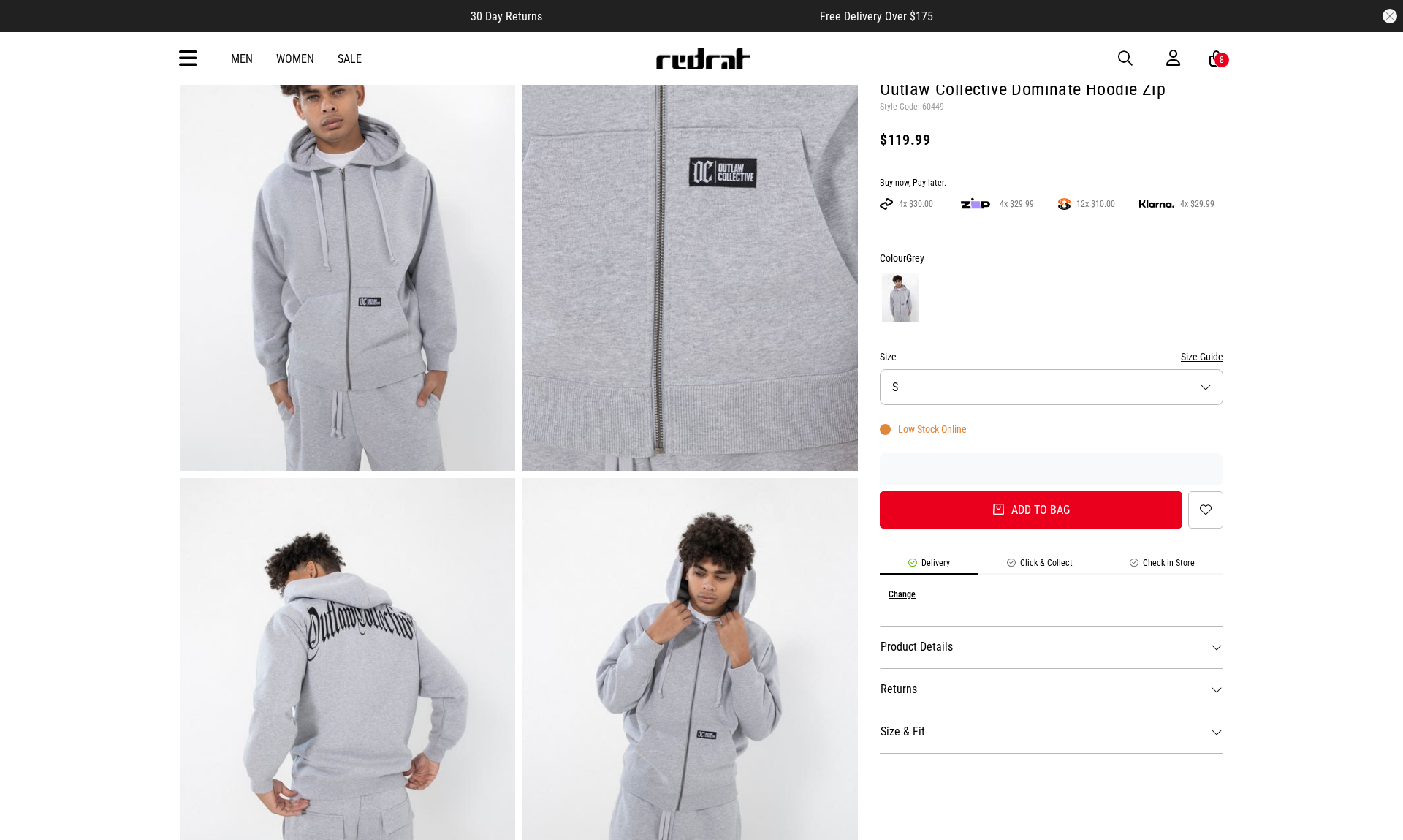
scroll to position [102, 0]
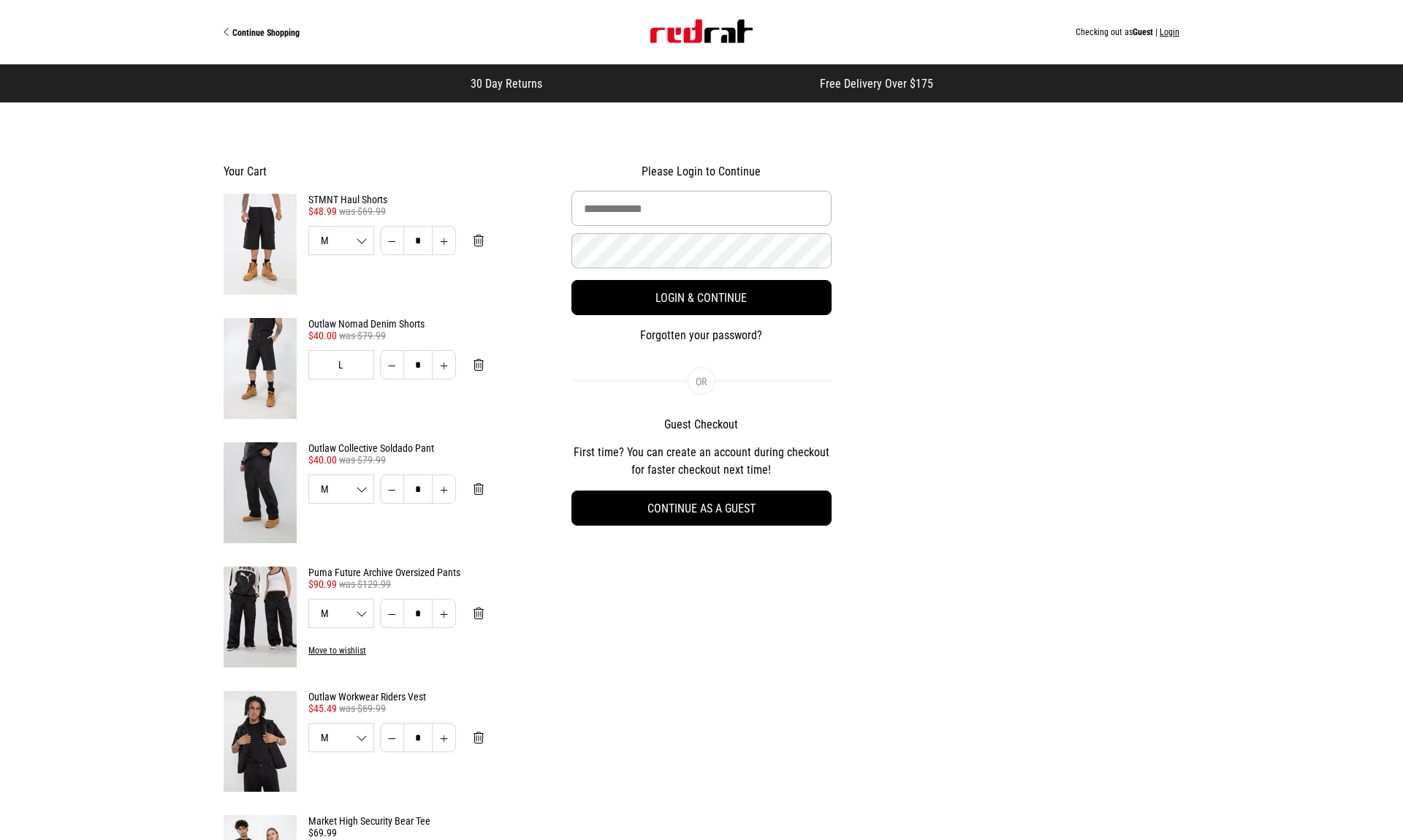
click at [265, 245] on img at bounding box center [261, 244] width 73 height 101
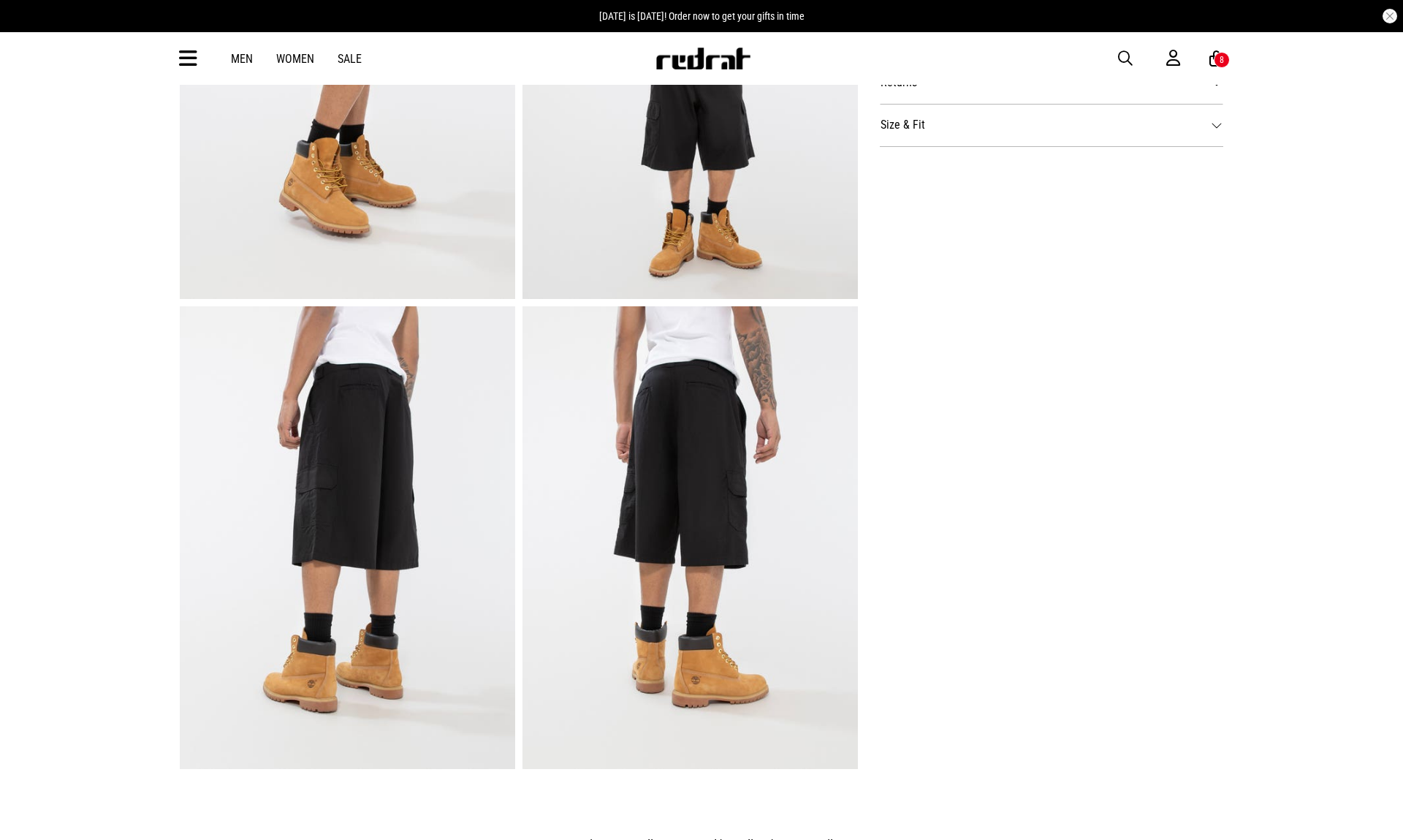
scroll to position [788, 0]
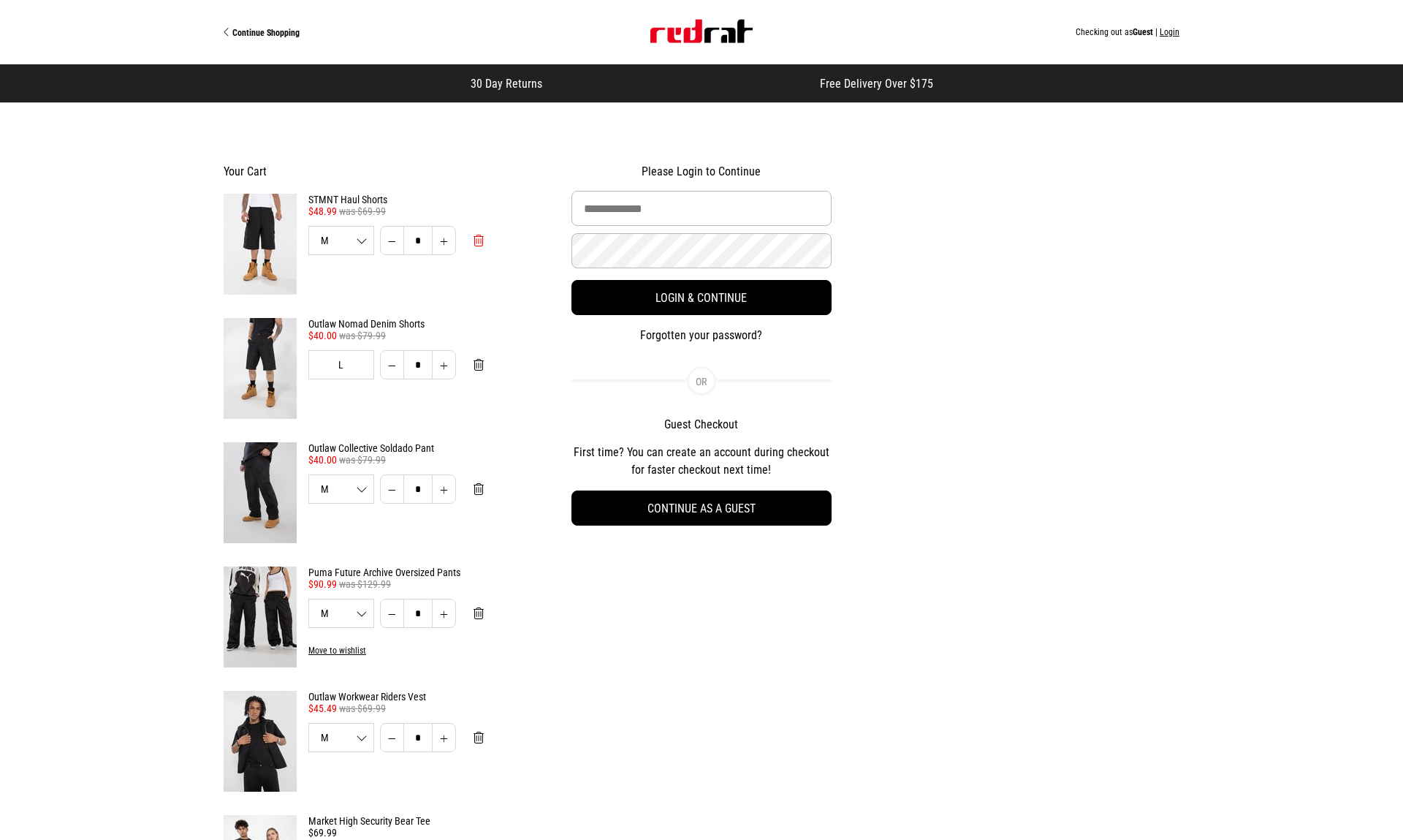
click at [472, 240] on button "Remove from cart" at bounding box center [479, 240] width 33 height 29
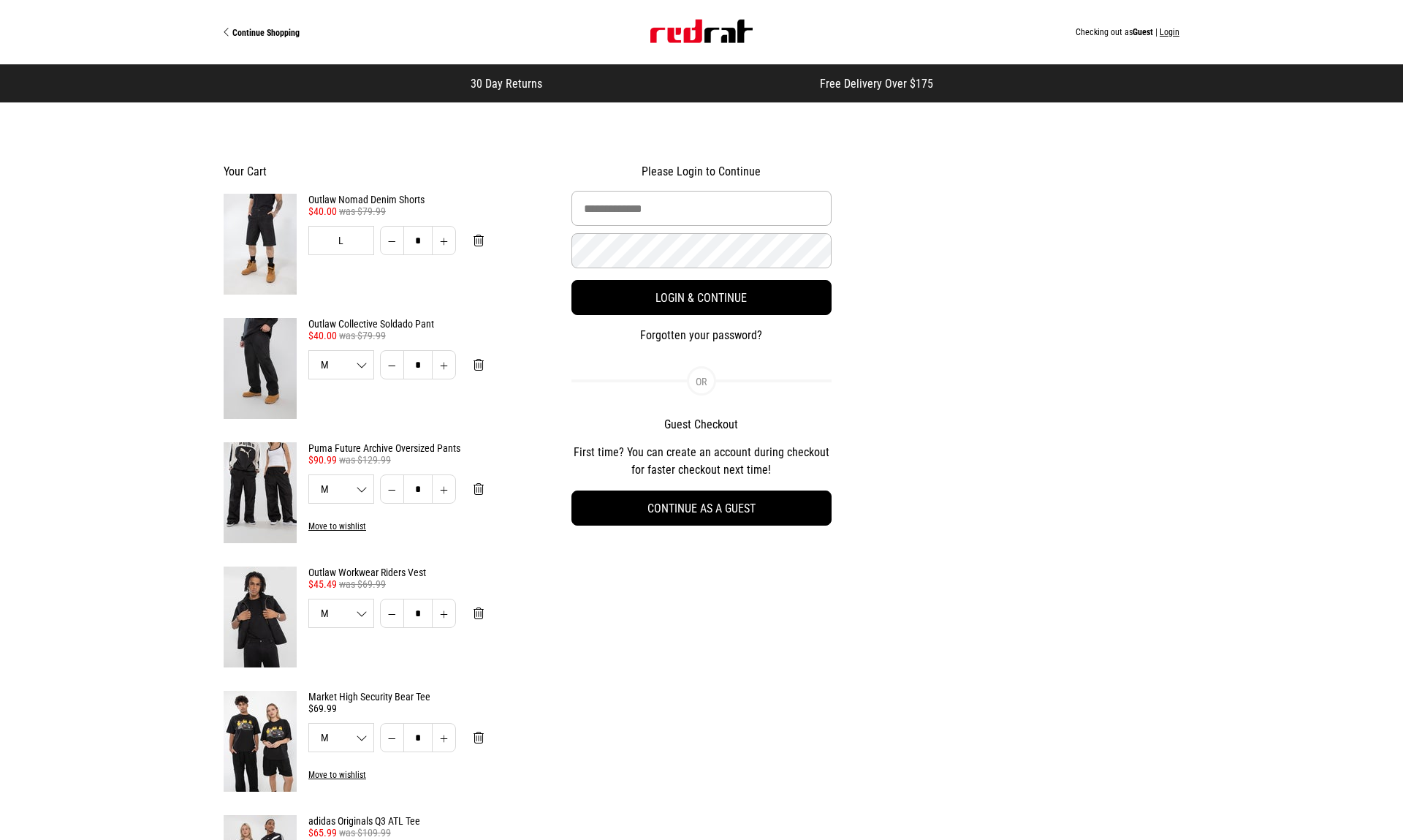
click at [274, 250] on img at bounding box center [261, 244] width 73 height 101
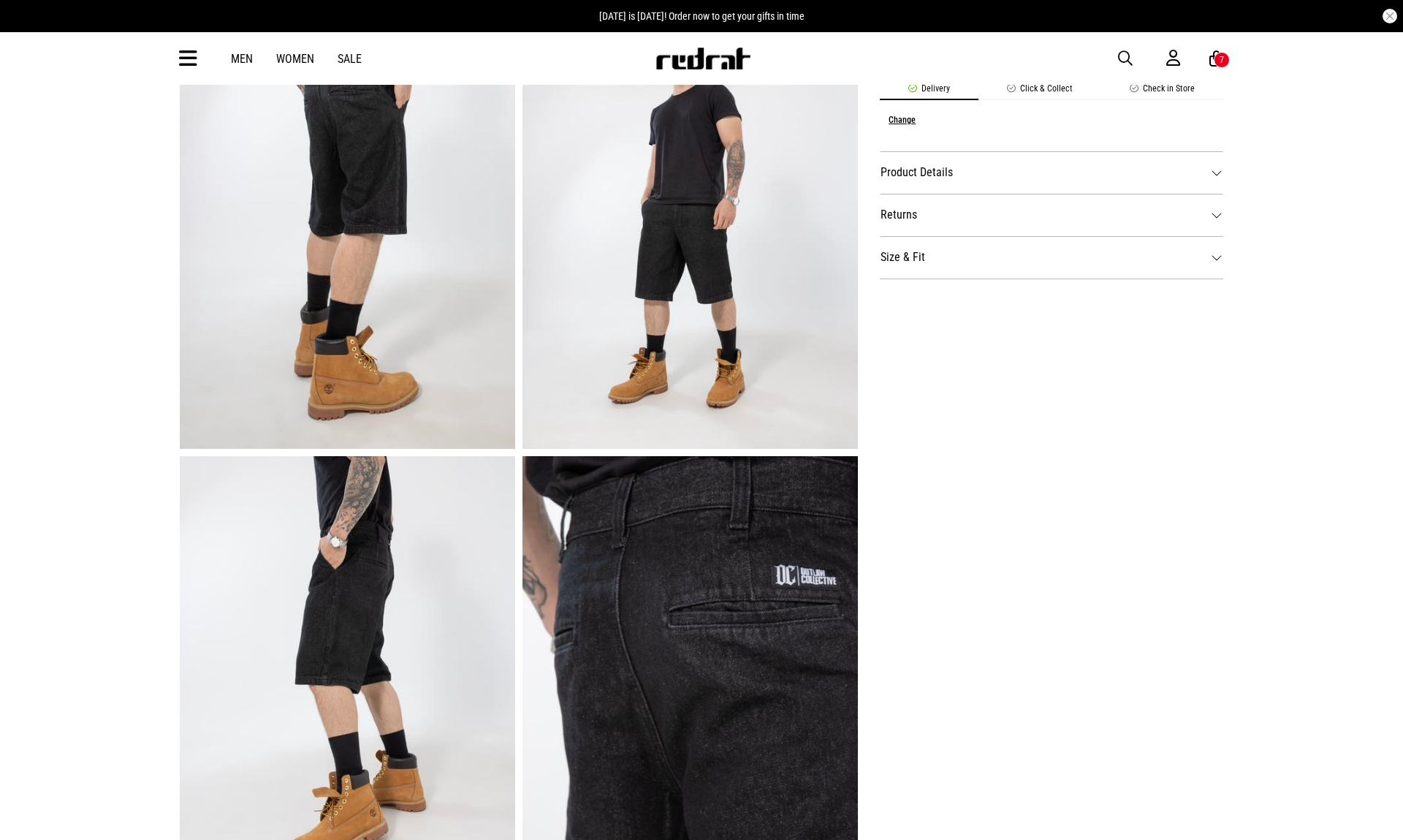
scroll to position [624, 0]
